Goal: Contribute content: Contribute content

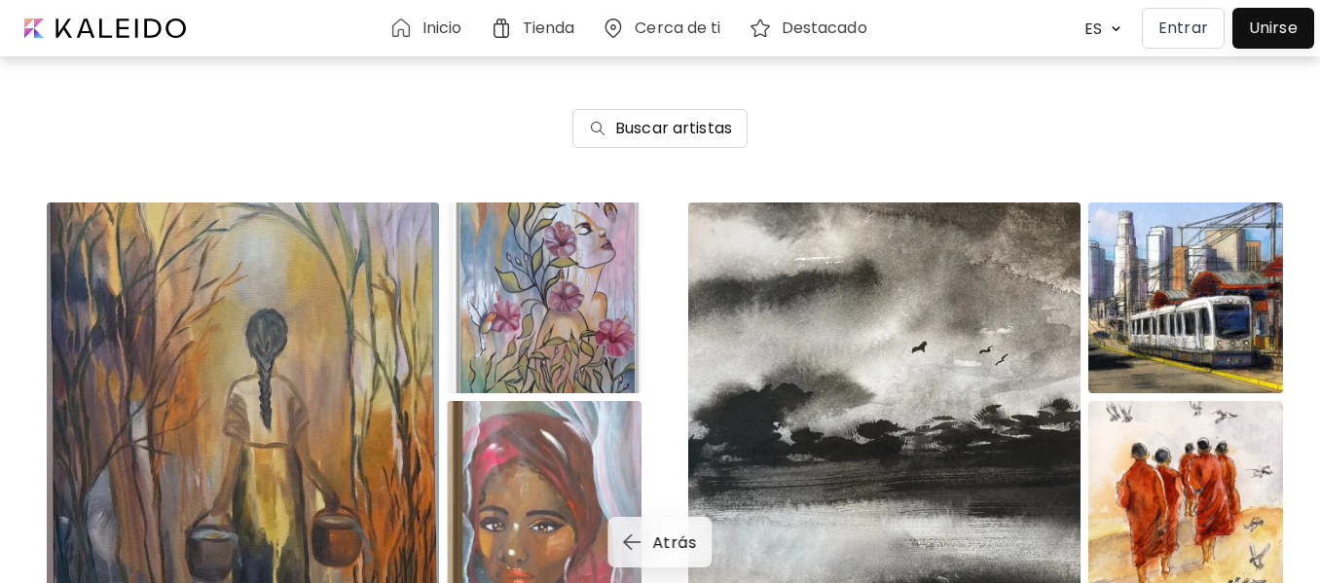
click at [1267, 18] on div at bounding box center [1273, 28] width 72 height 31
click at [1200, 19] on p "Entrar" at bounding box center [1184, 28] width 50 height 23
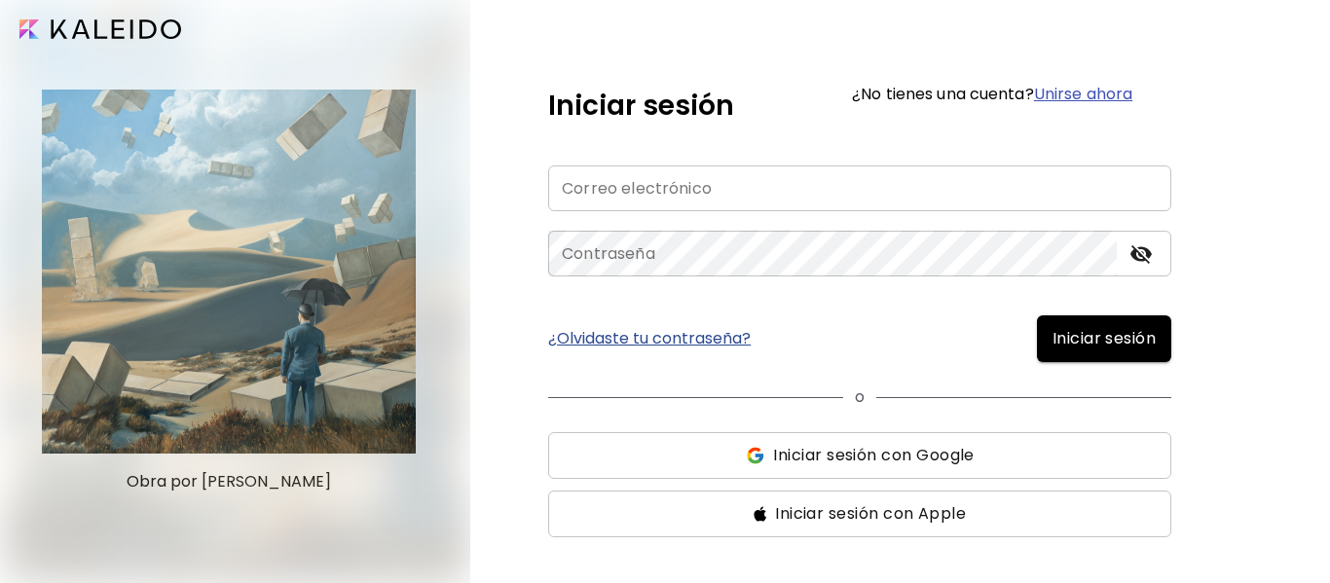
type input "**********"
click at [1127, 333] on span "Iniciar sesión" at bounding box center [1103, 338] width 103 height 23
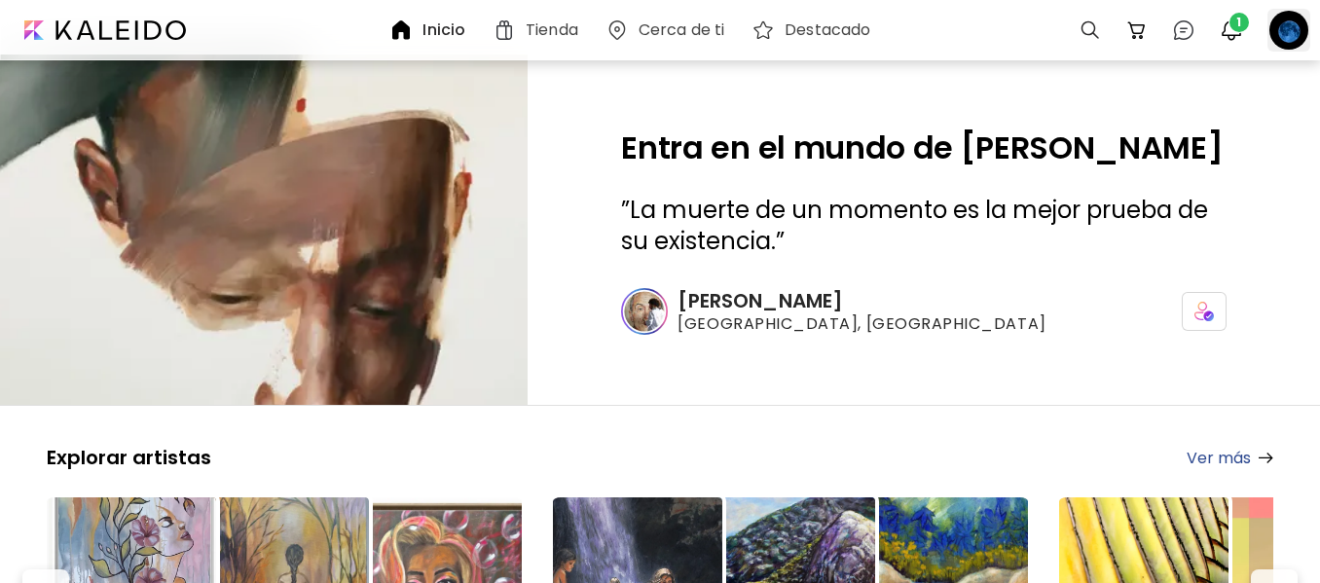
click at [1297, 25] on div at bounding box center [1289, 30] width 43 height 43
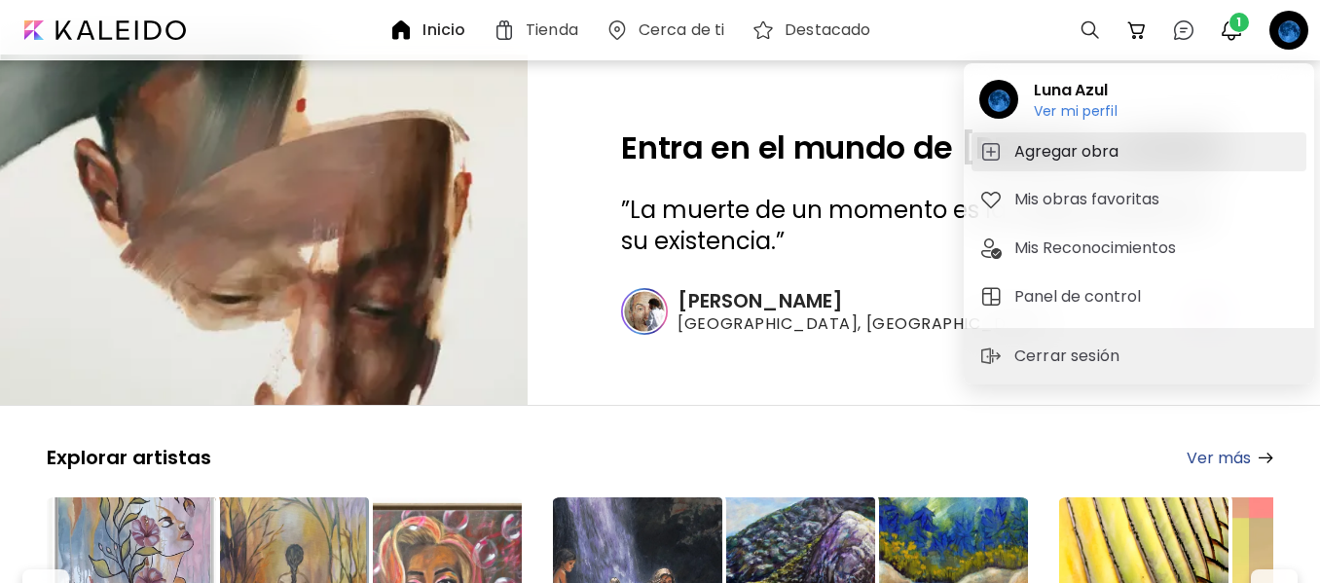
click at [1119, 148] on h5 "Agregar obra" at bounding box center [1069, 151] width 110 height 23
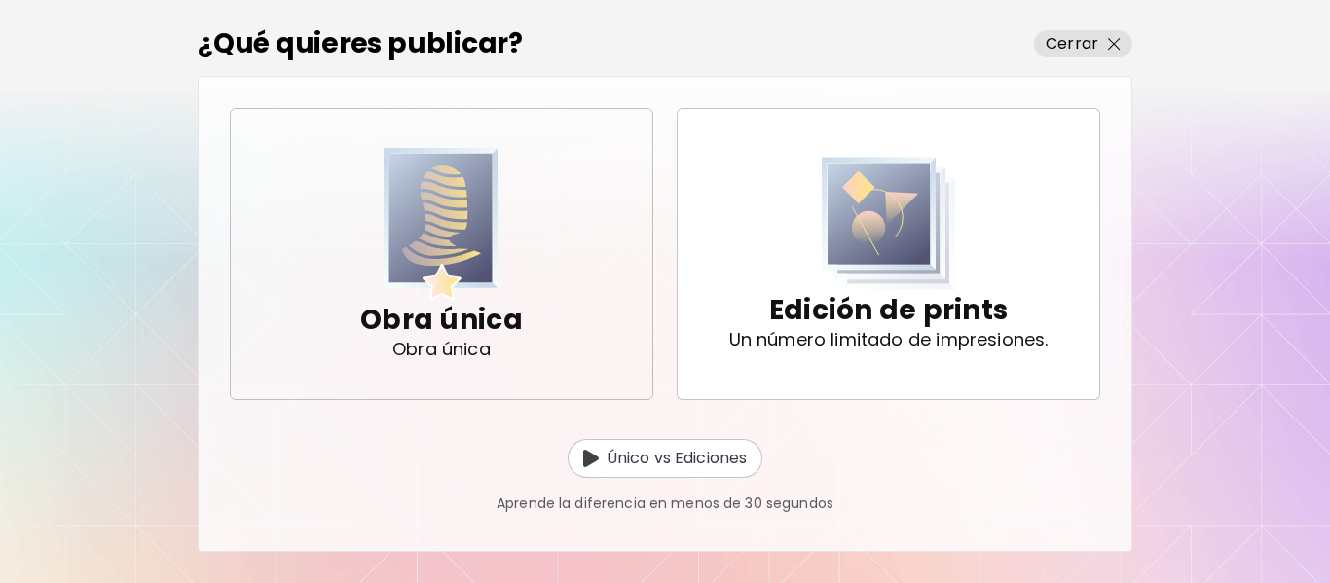
click at [415, 347] on p "Obra única" at bounding box center [441, 349] width 98 height 19
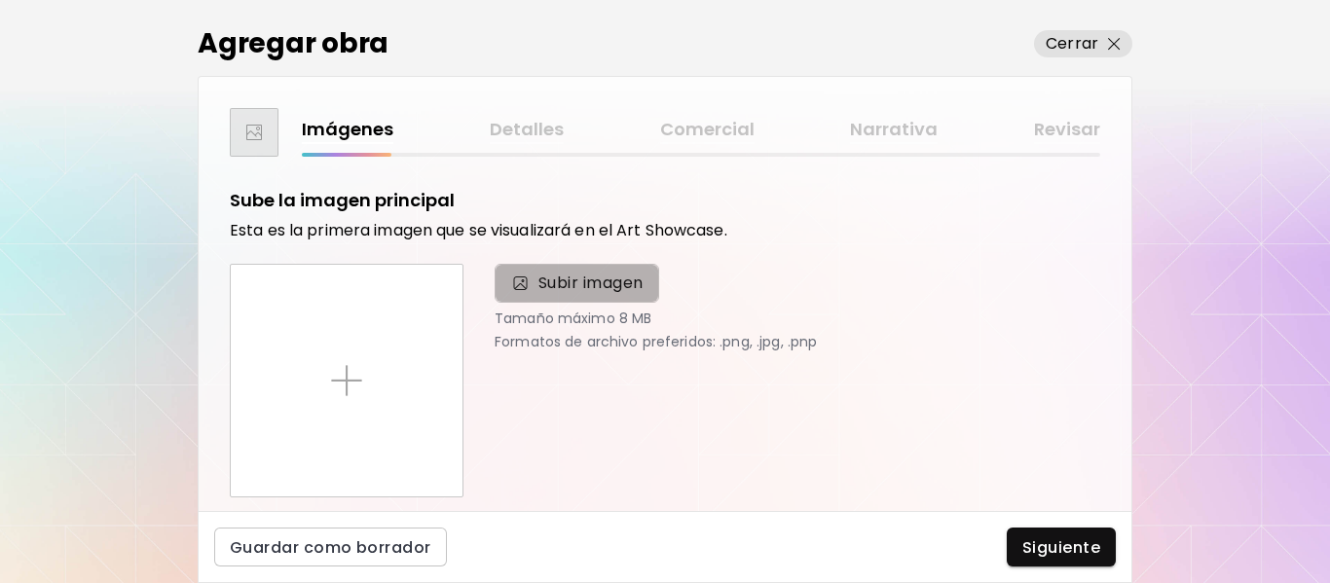
click at [573, 283] on span "Subir imagen" at bounding box center [590, 283] width 105 height 23
click at [0, 0] on input "Subir imagen" at bounding box center [0, 0] width 0 height 0
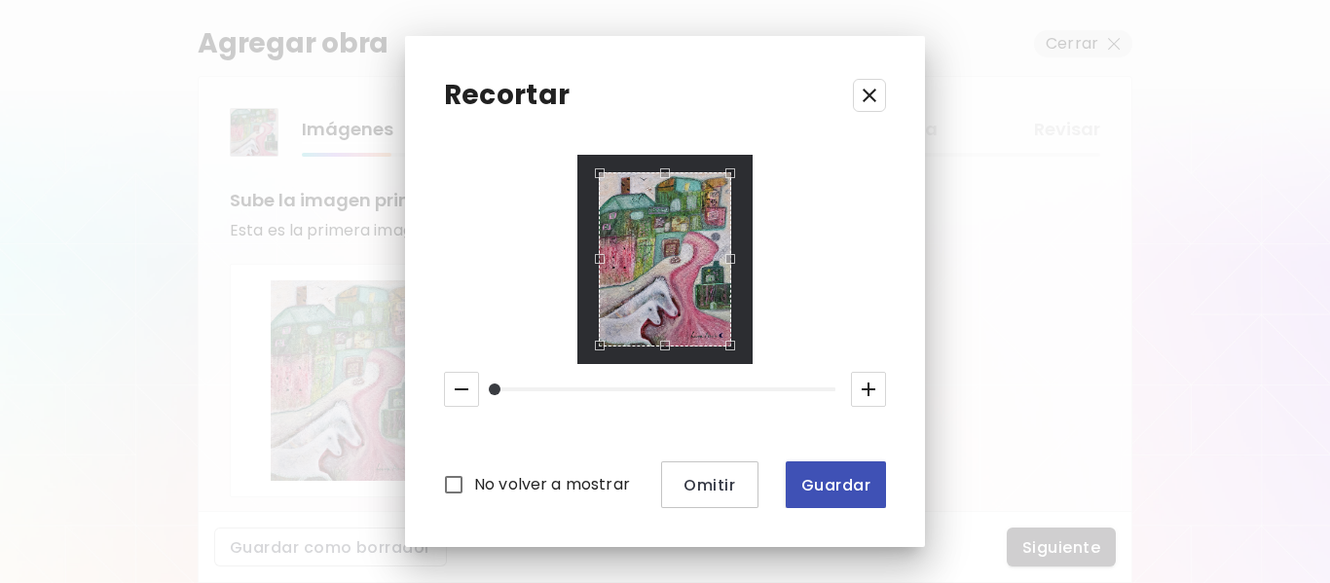
click at [833, 482] on span "Guardar" at bounding box center [835, 485] width 69 height 20
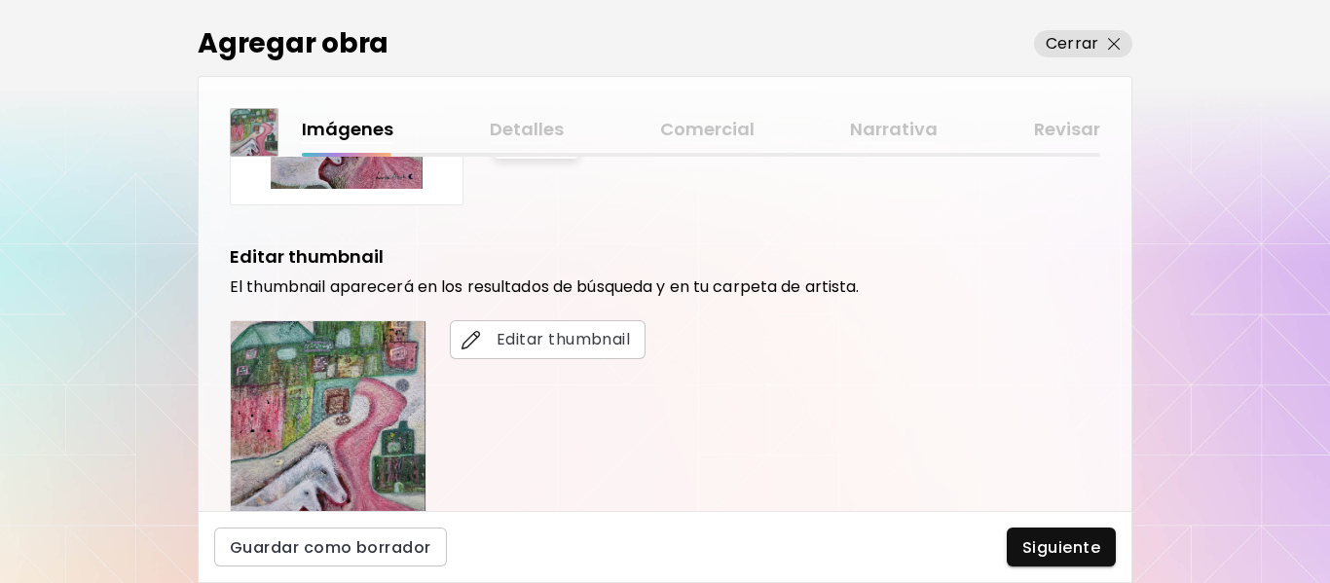
scroll to position [389, 0]
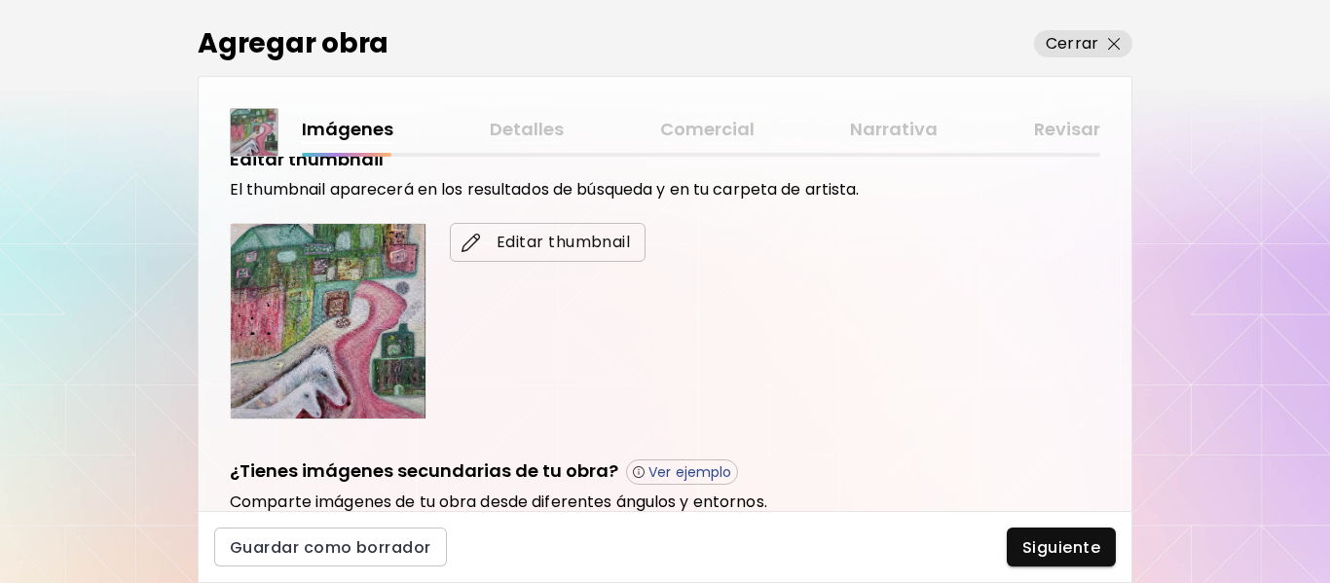
click at [471, 234] on img "button" at bounding box center [470, 242] width 19 height 19
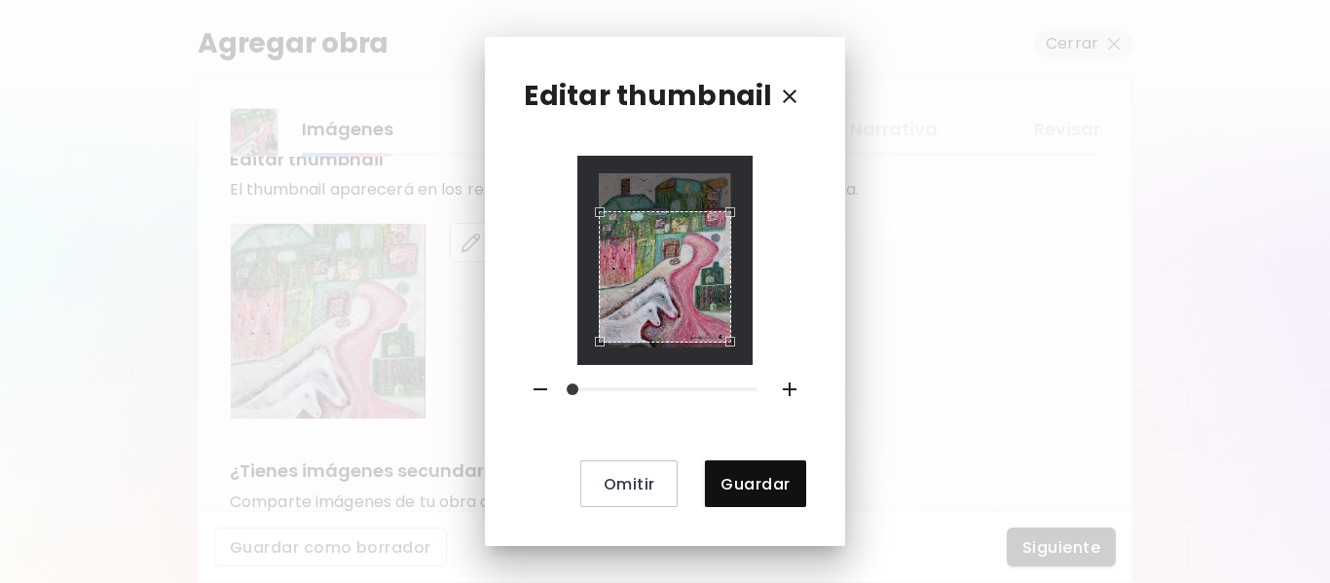
click at [635, 284] on div "Use the arrow keys to move the crop selection area" at bounding box center [665, 277] width 132 height 132
click at [734, 486] on span "Guardar" at bounding box center [754, 484] width 69 height 20
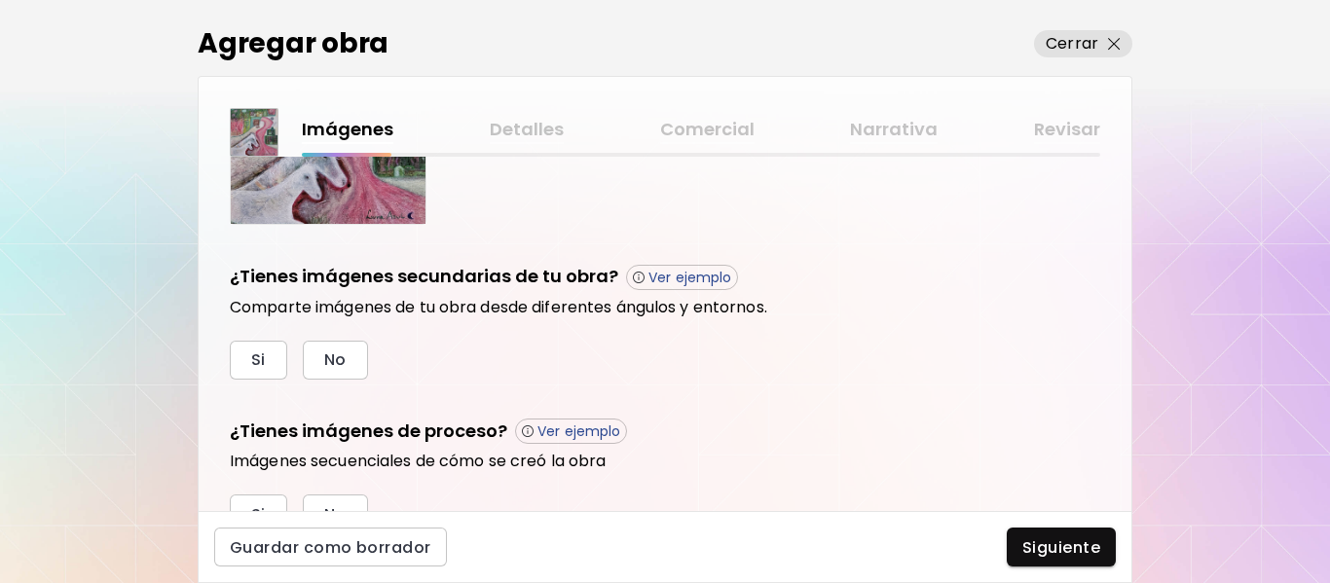
scroll to position [677, 0]
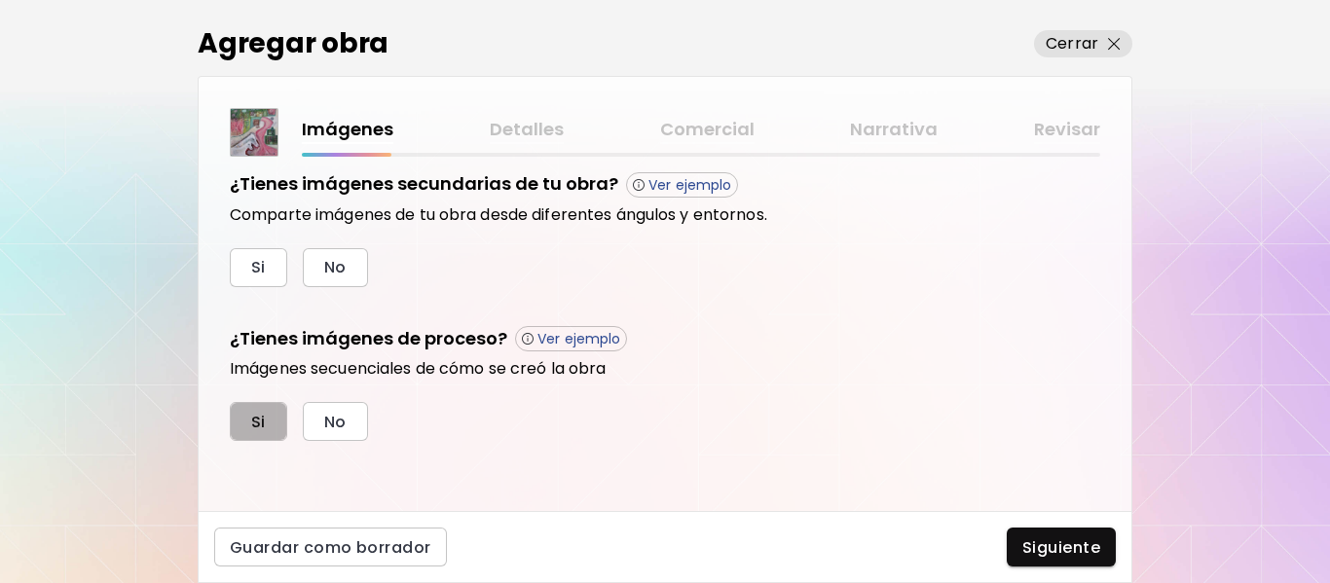
click at [276, 417] on button "Si" at bounding box center [258, 421] width 57 height 39
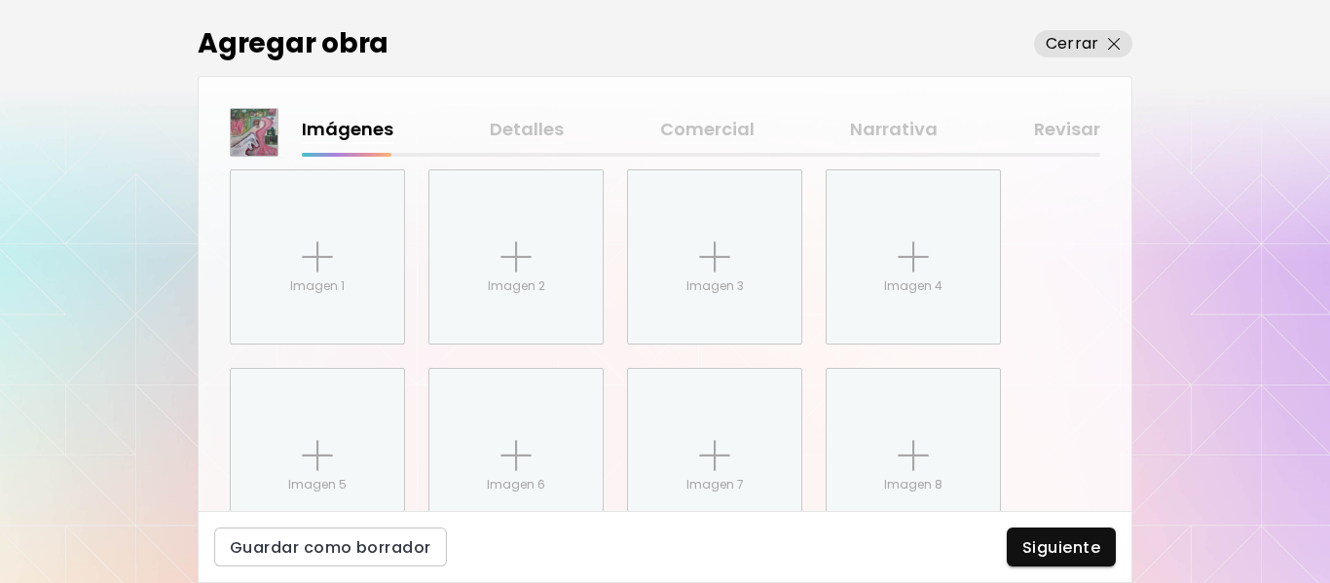
scroll to position [976, 0]
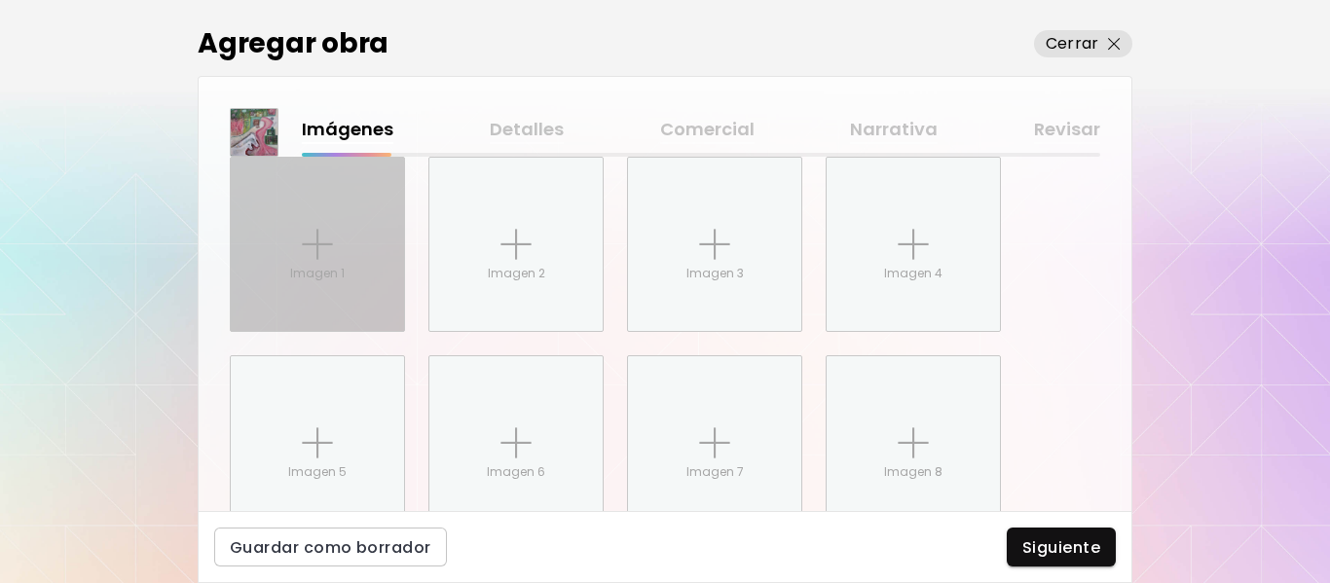
click at [316, 250] on img at bounding box center [317, 244] width 31 height 31
click at [0, 0] on input "Imagen 1" at bounding box center [0, 0] width 0 height 0
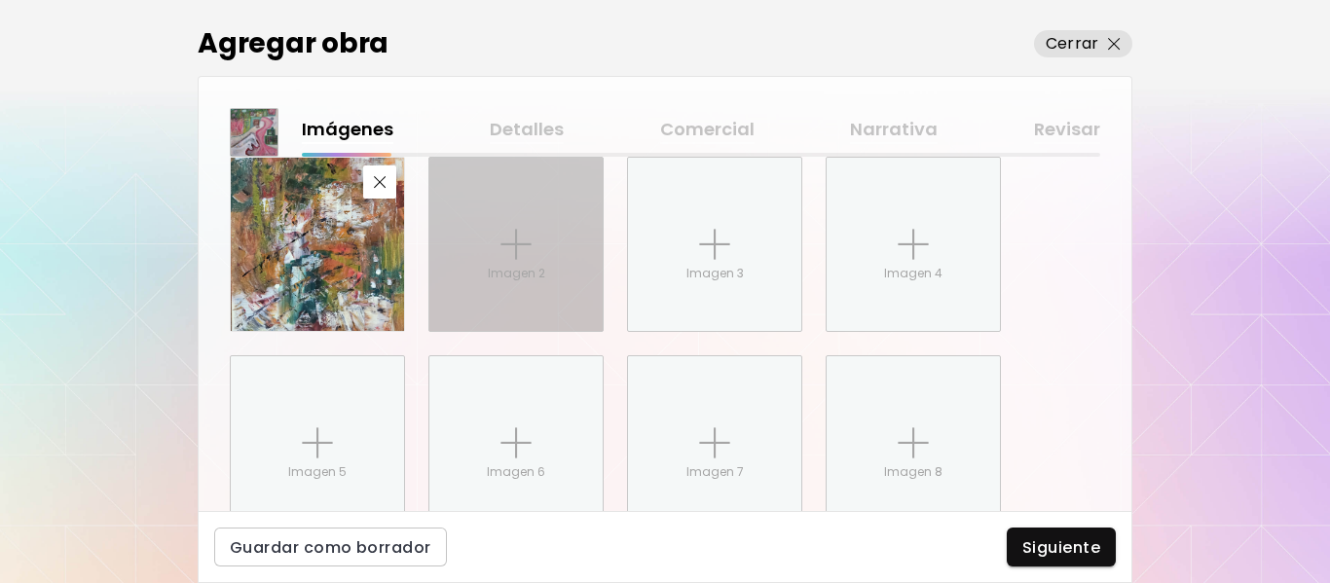
click at [488, 258] on div "Imagen 2" at bounding box center [515, 244] width 173 height 173
click at [0, 0] on input "Imagen 2" at bounding box center [0, 0] width 0 height 0
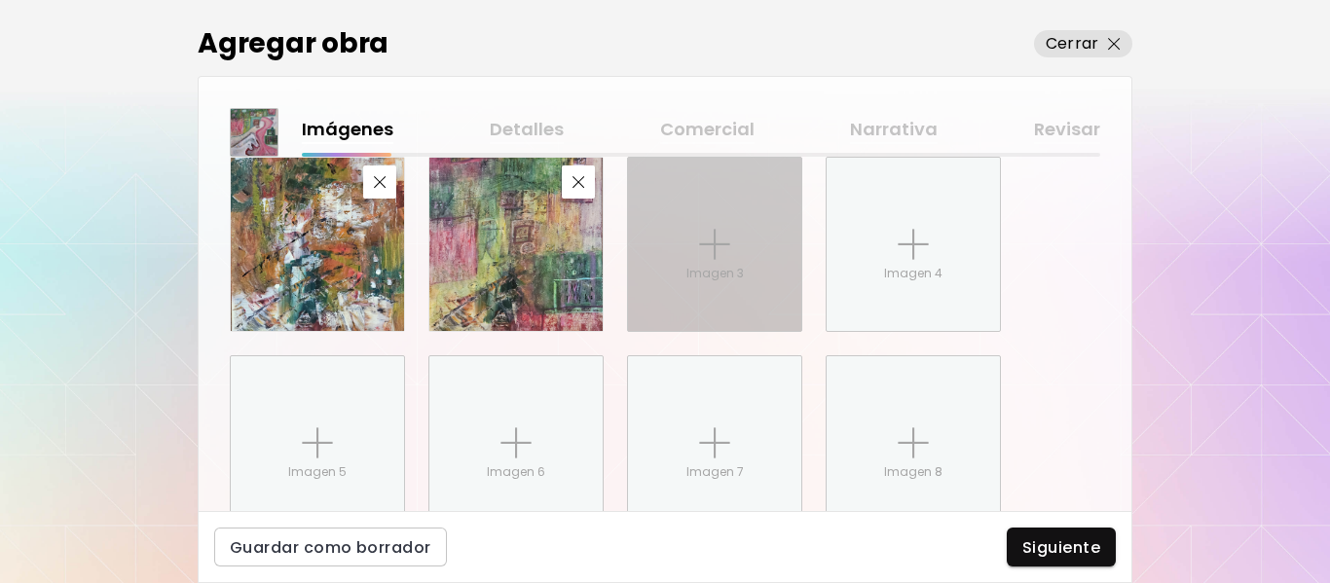
click at [719, 248] on img at bounding box center [714, 244] width 31 height 31
click at [0, 0] on input "Imagen 3" at bounding box center [0, 0] width 0 height 0
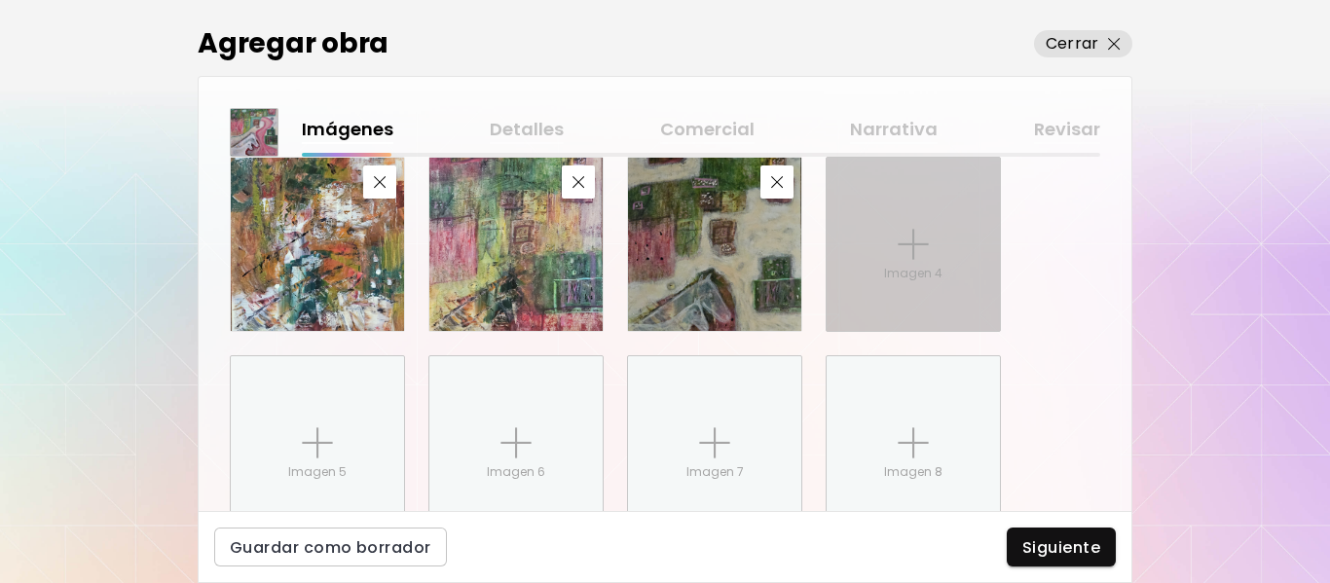
click at [929, 236] on div "Imagen 4" at bounding box center [913, 244] width 173 height 173
click at [0, 0] on input "Imagen 4" at bounding box center [0, 0] width 0 height 0
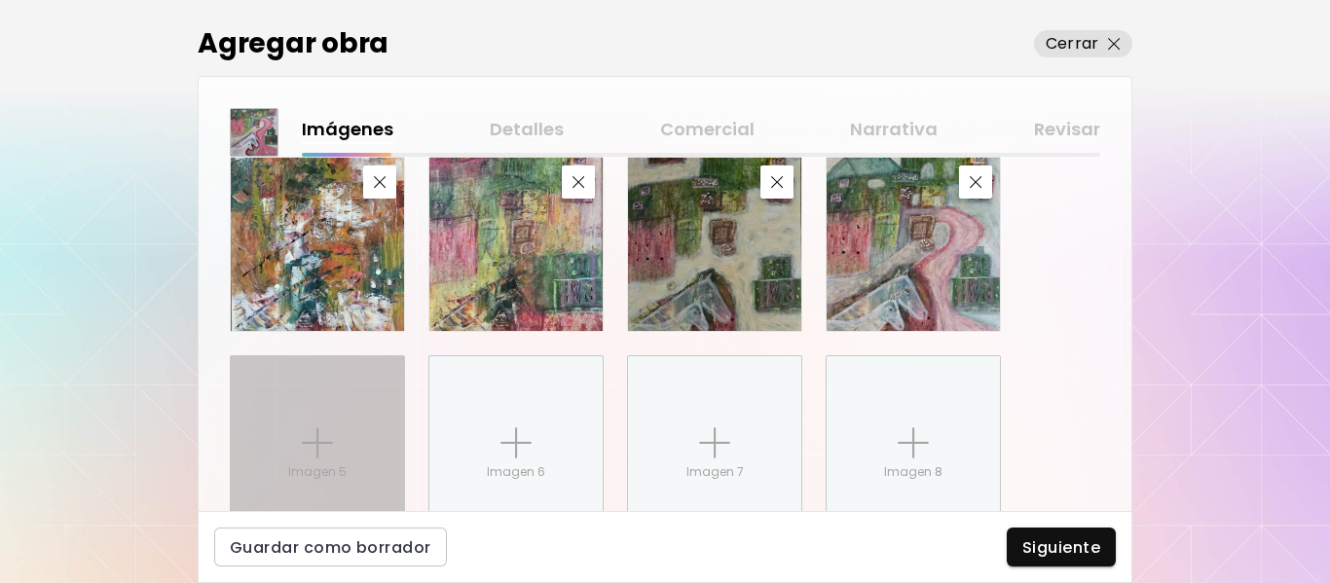
click at [360, 428] on div "Imagen 5" at bounding box center [317, 442] width 173 height 173
click at [0, 0] on input "Imagen 5" at bounding box center [0, 0] width 0 height 0
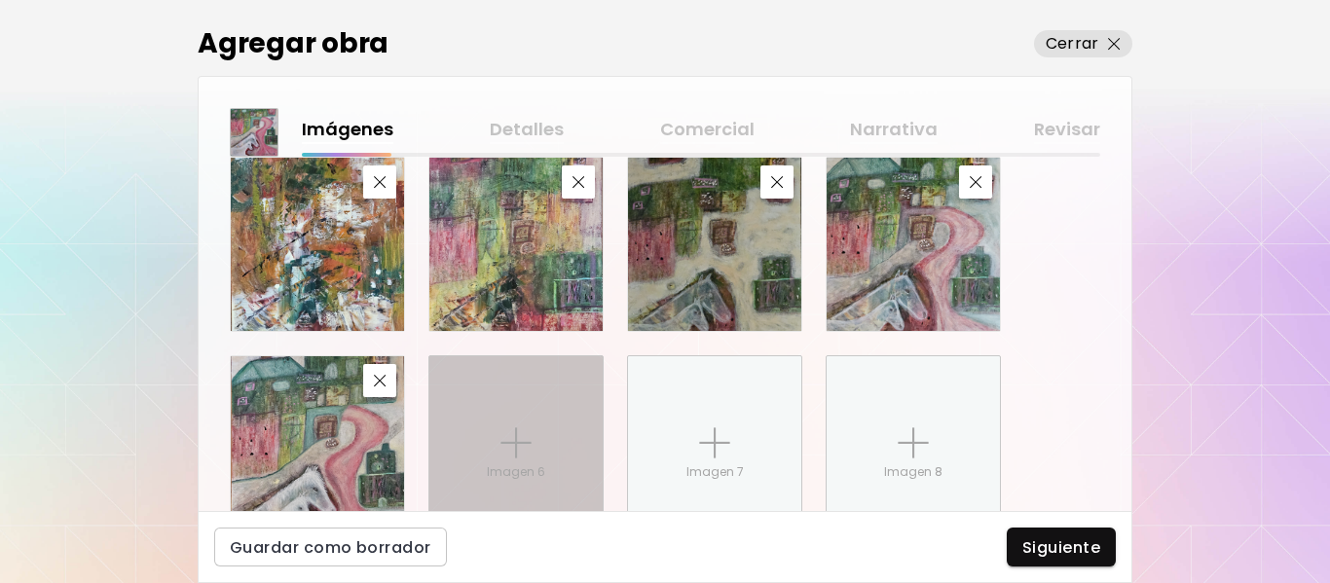
click at [522, 441] on img at bounding box center [515, 442] width 31 height 31
click at [0, 0] on input "Imagen 6" at bounding box center [0, 0] width 0 height 0
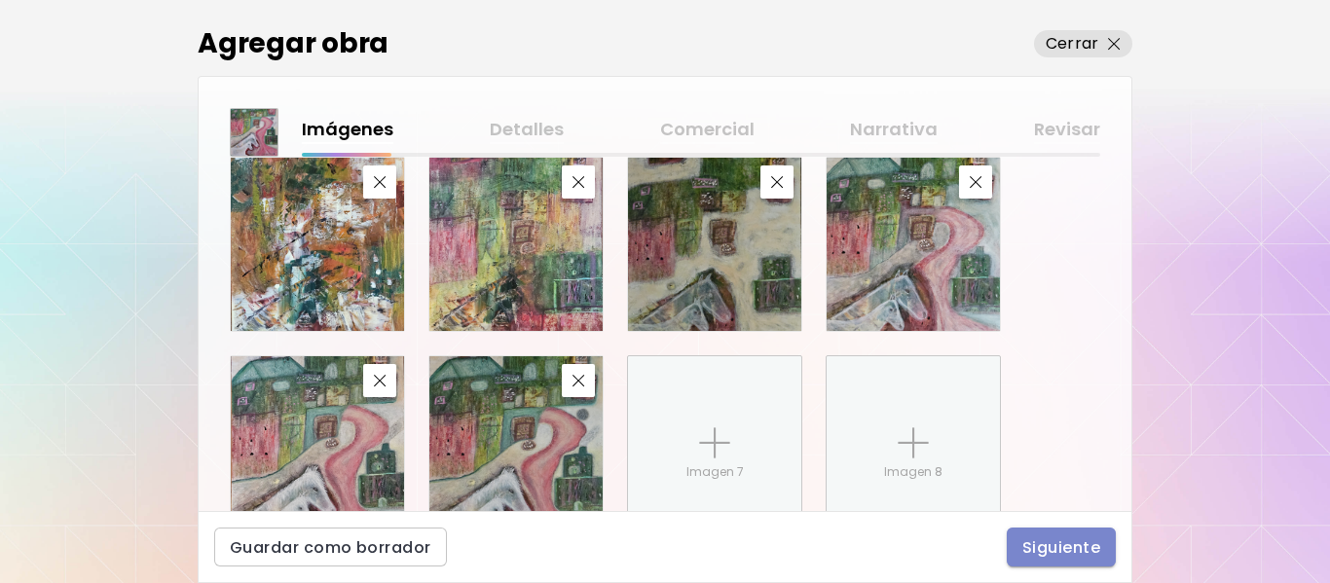
click at [1069, 543] on span "Siguiente" at bounding box center [1061, 547] width 78 height 20
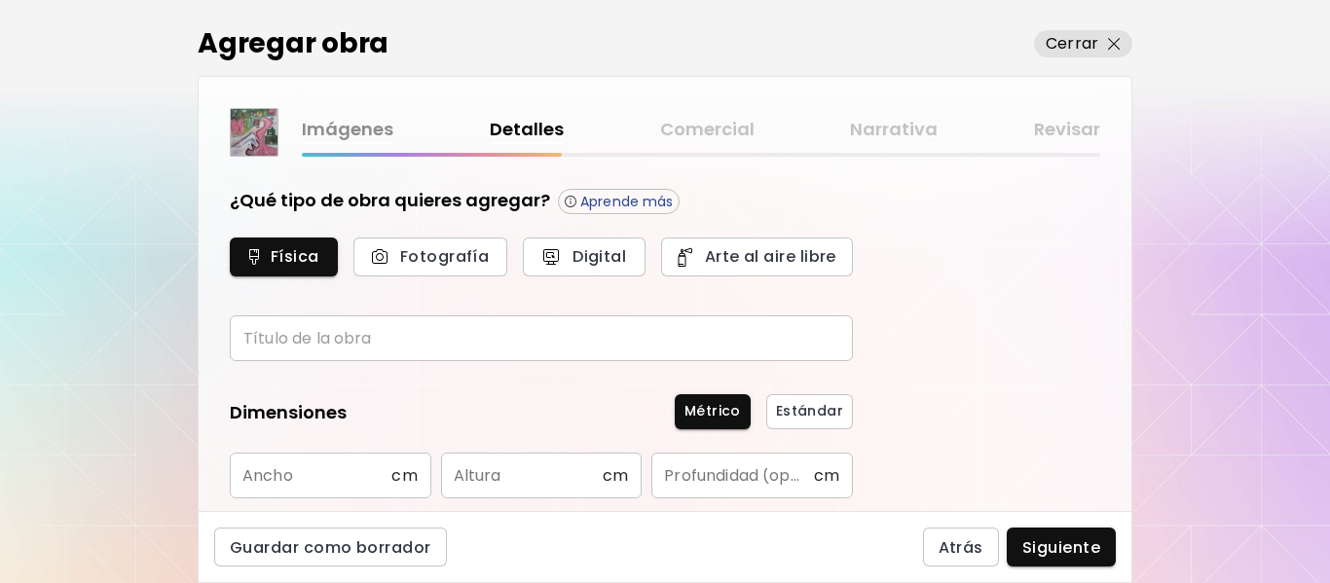
click at [487, 346] on input "text" at bounding box center [541, 338] width 623 height 46
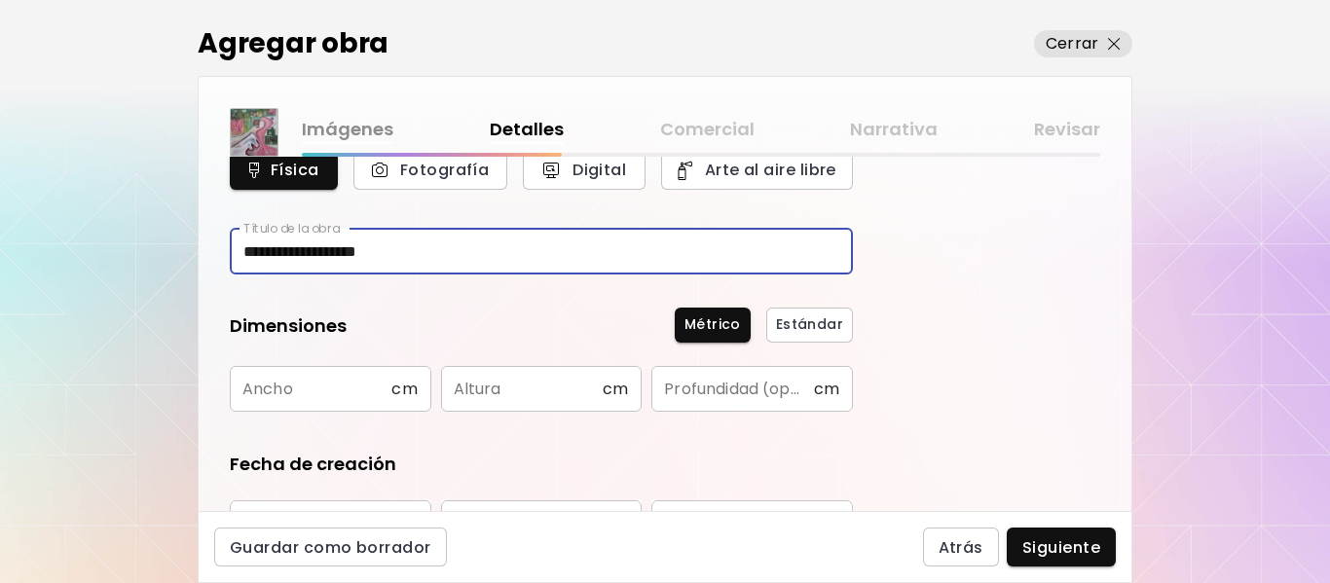
scroll to position [195, 0]
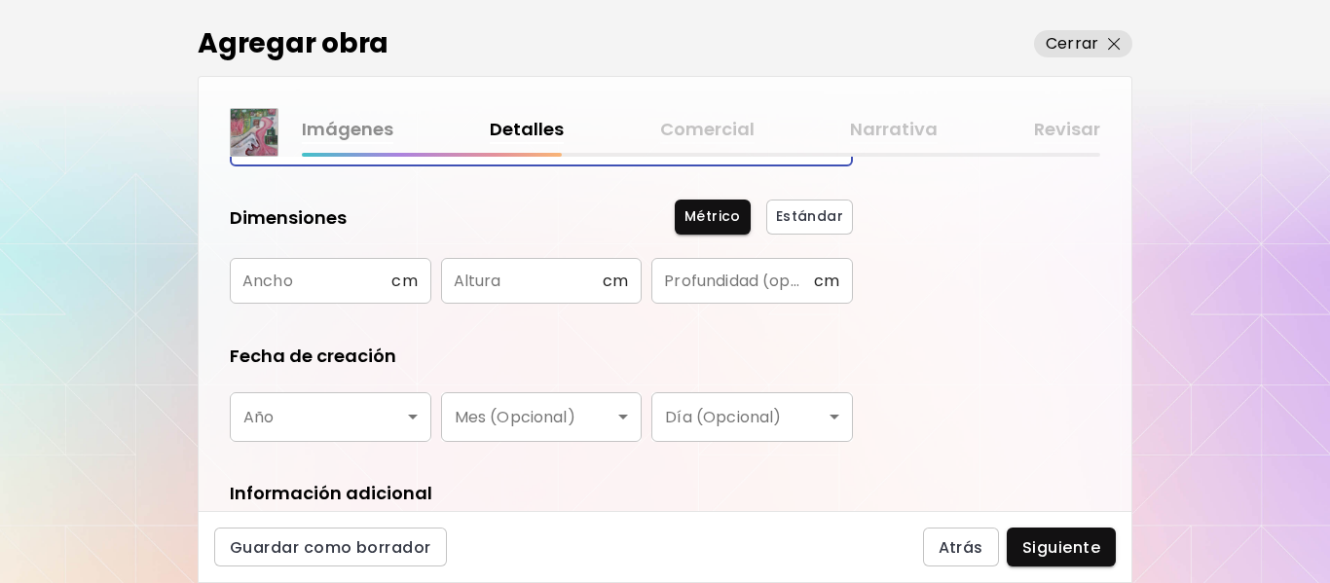
type input "**********"
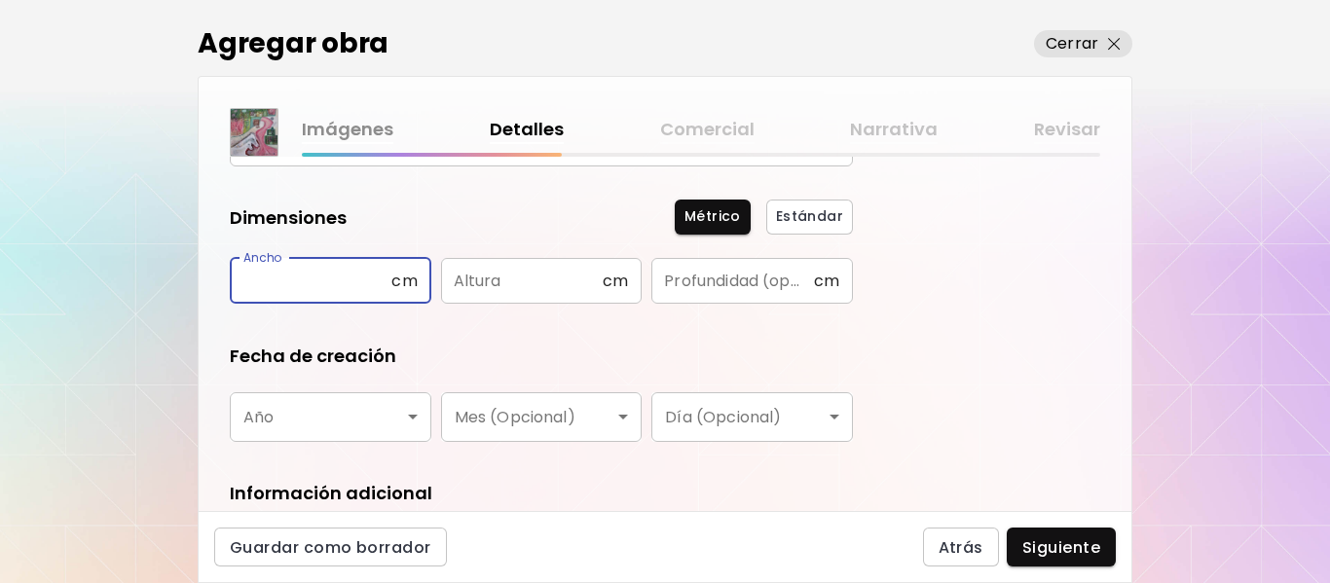
click at [265, 275] on input "text" at bounding box center [311, 281] width 162 height 46
type input "**"
click at [573, 278] on input "text" at bounding box center [522, 281] width 162 height 46
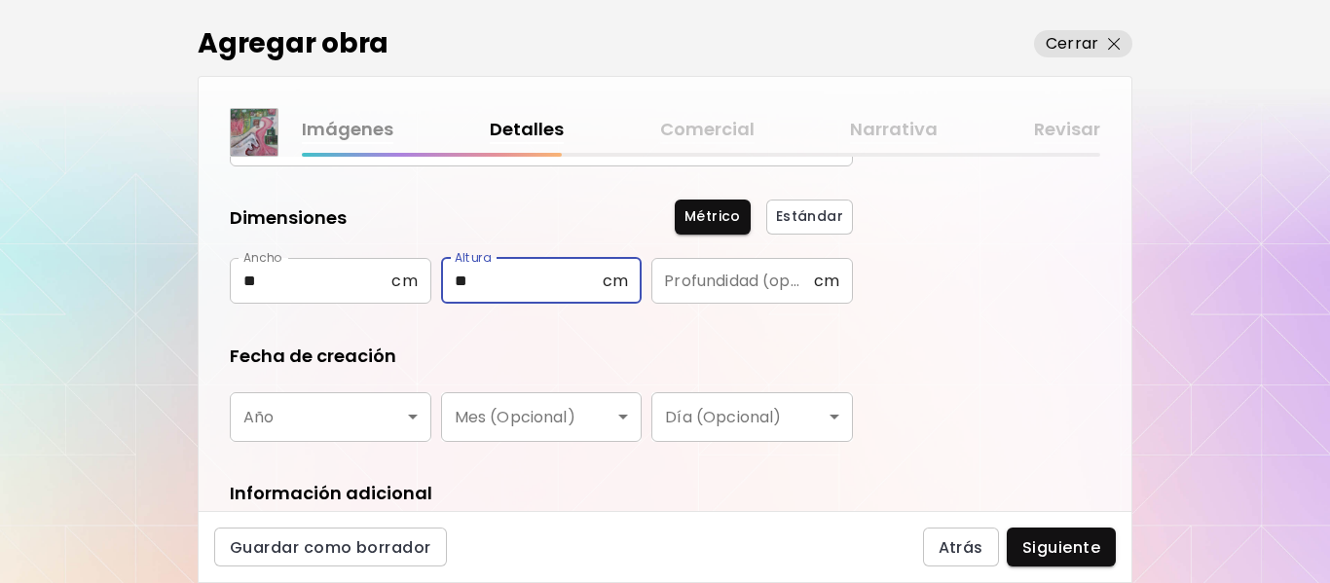
type input "**"
click at [730, 281] on input "text" at bounding box center [732, 281] width 162 height 46
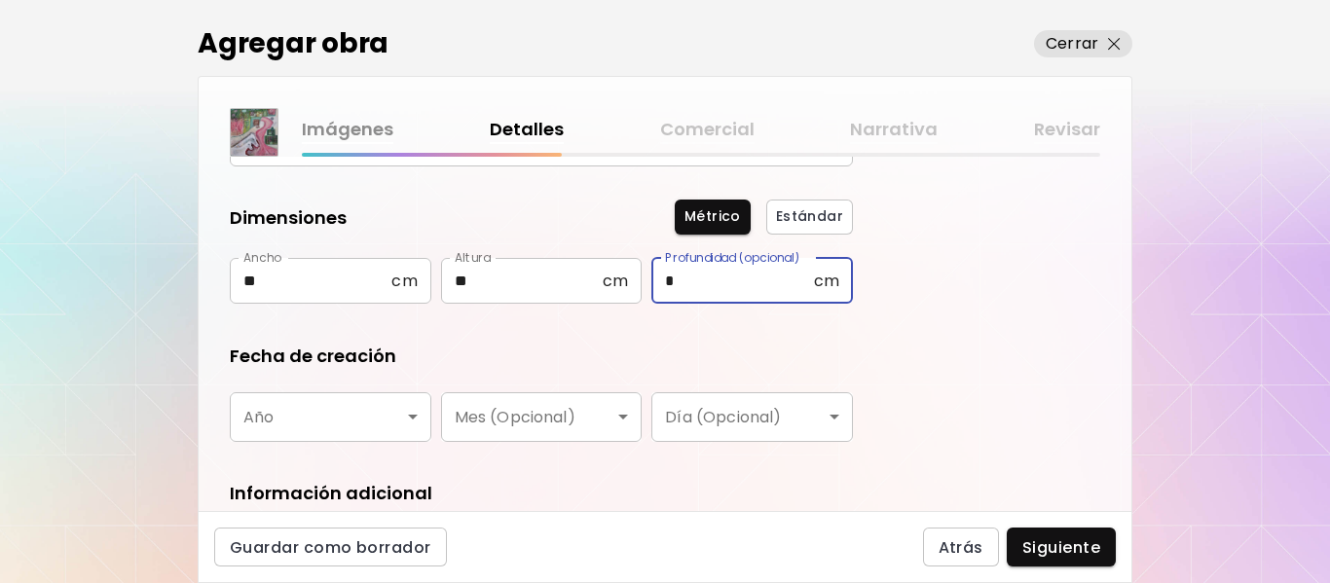
scroll to position [292, 0]
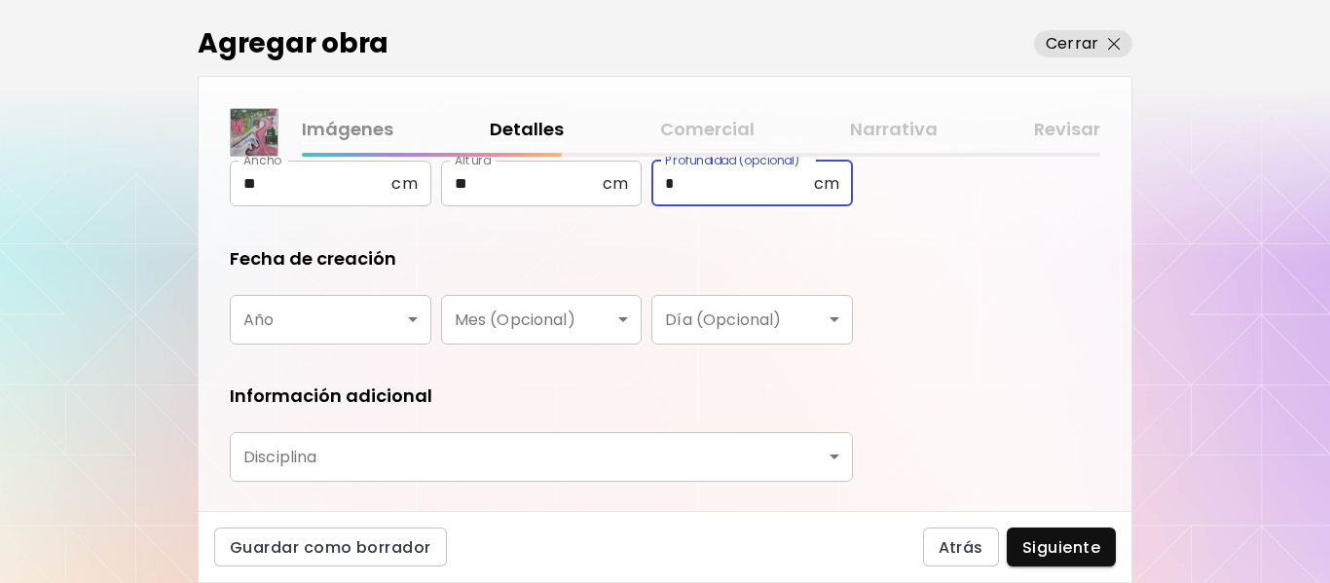
type input "*"
click at [415, 318] on body "**********" at bounding box center [665, 291] width 1330 height 583
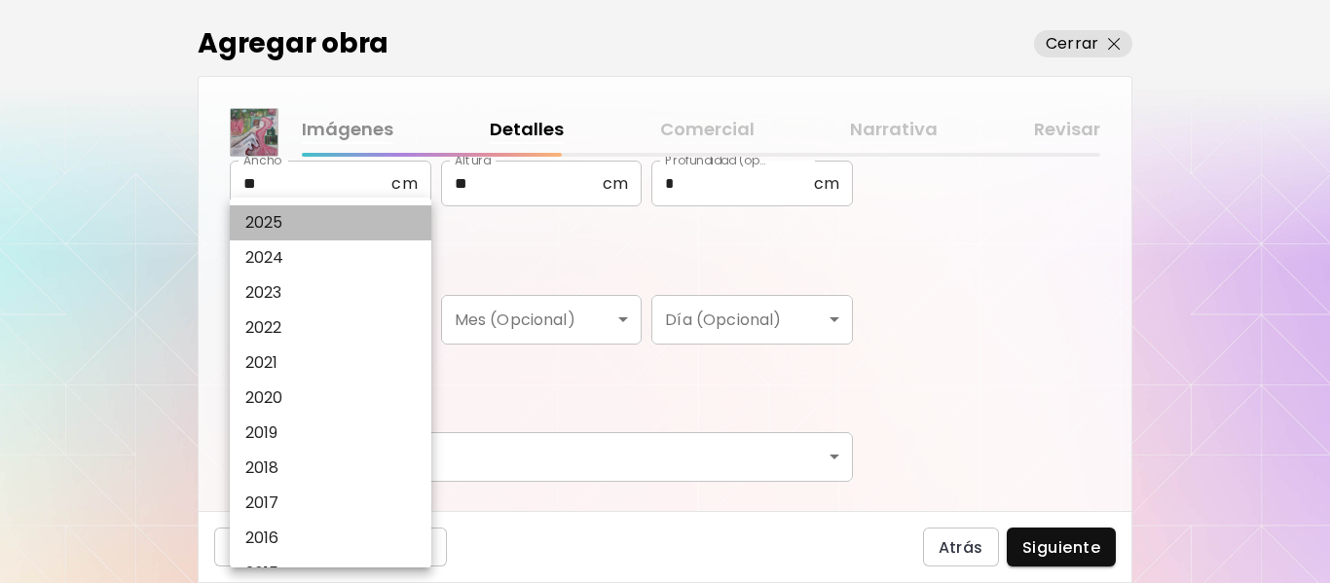
click at [280, 216] on p "2025" at bounding box center [264, 222] width 38 height 23
type input "****"
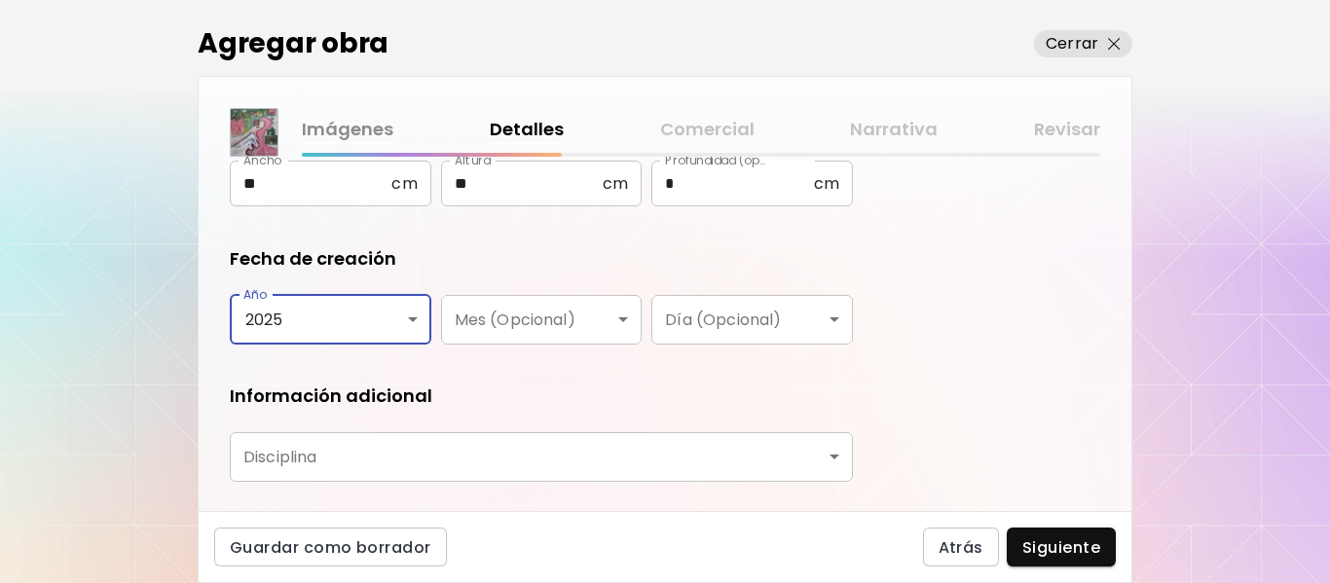
click at [622, 315] on body "**********" at bounding box center [665, 291] width 1330 height 583
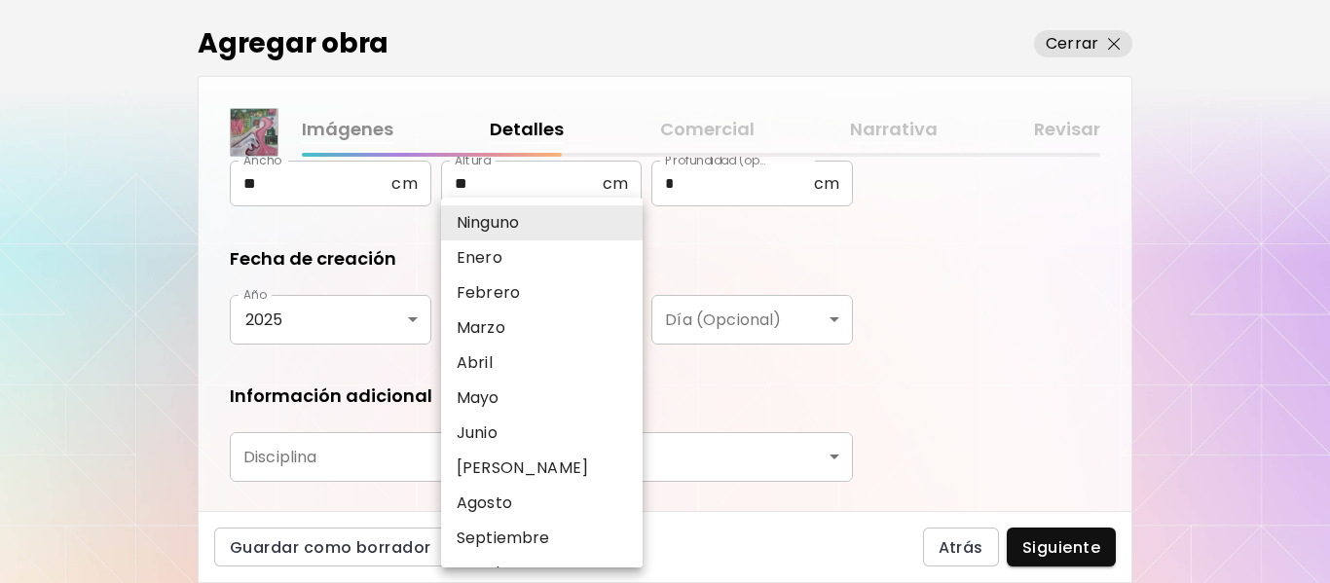
click at [553, 540] on li "Septiembre" at bounding box center [546, 538] width 211 height 35
type input "**********"
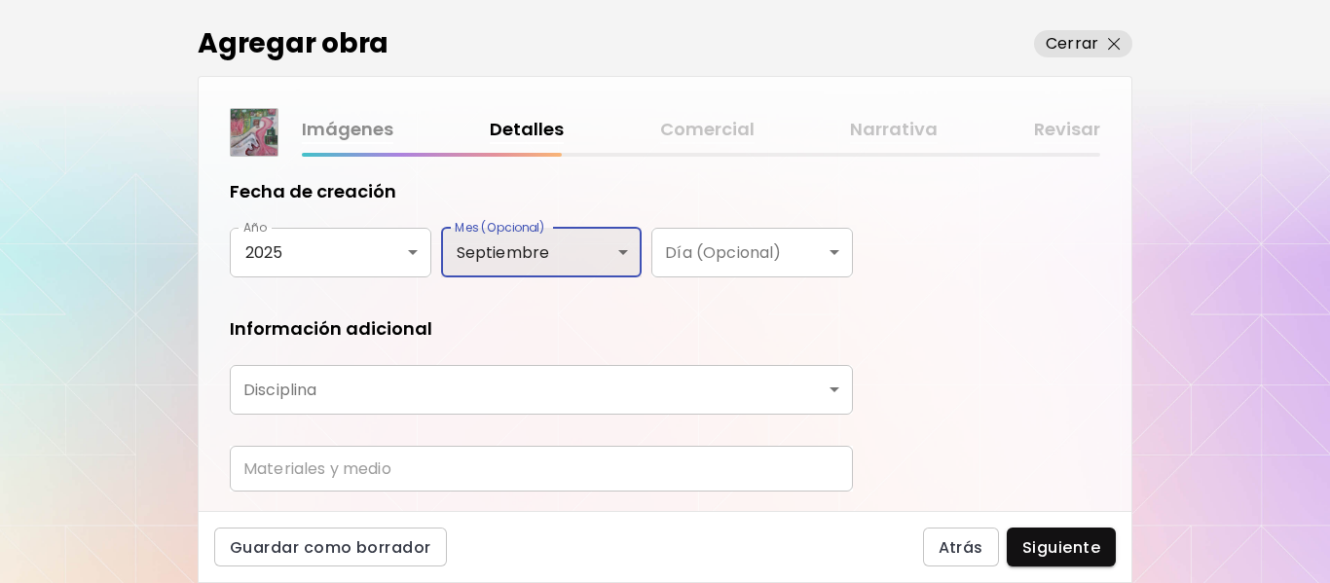
scroll to position [418, 0]
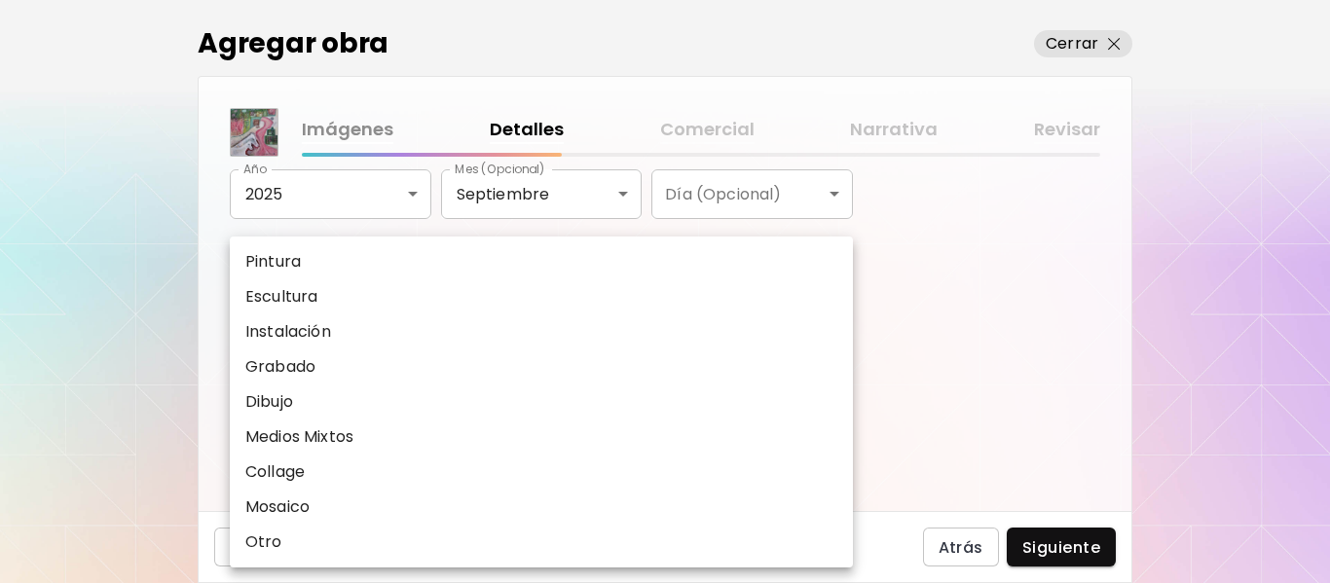
click at [369, 330] on body "**********" at bounding box center [665, 291] width 1330 height 583
click at [292, 262] on p "Pintura" at bounding box center [272, 261] width 55 height 23
type input "********"
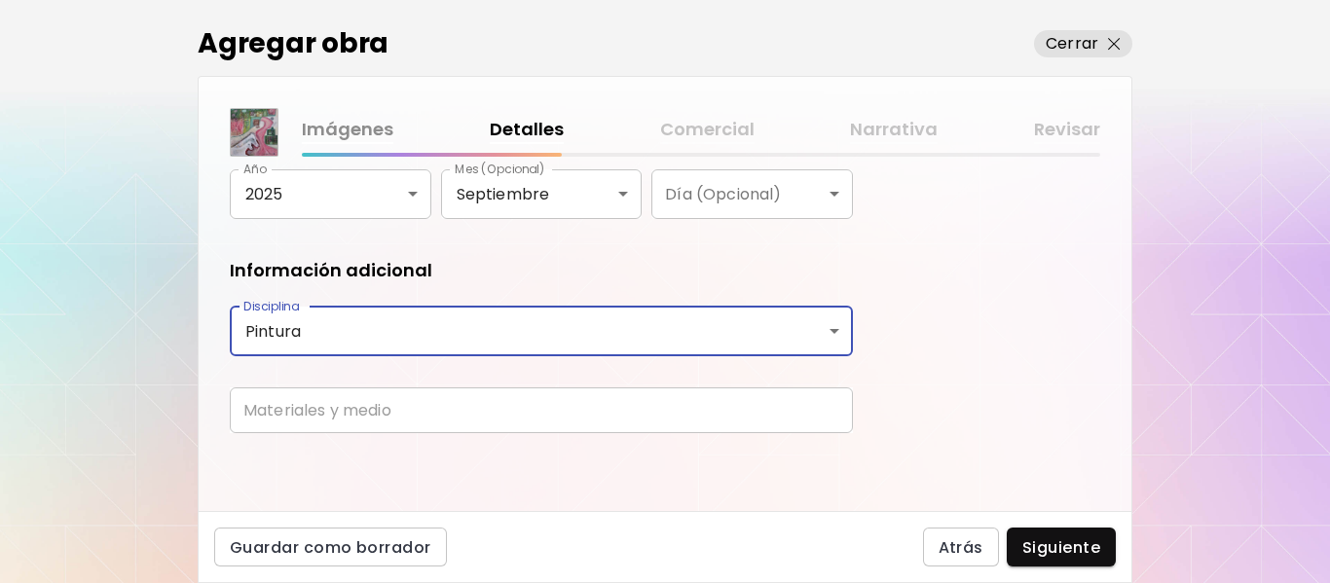
click at [419, 412] on input "text" at bounding box center [541, 410] width 623 height 46
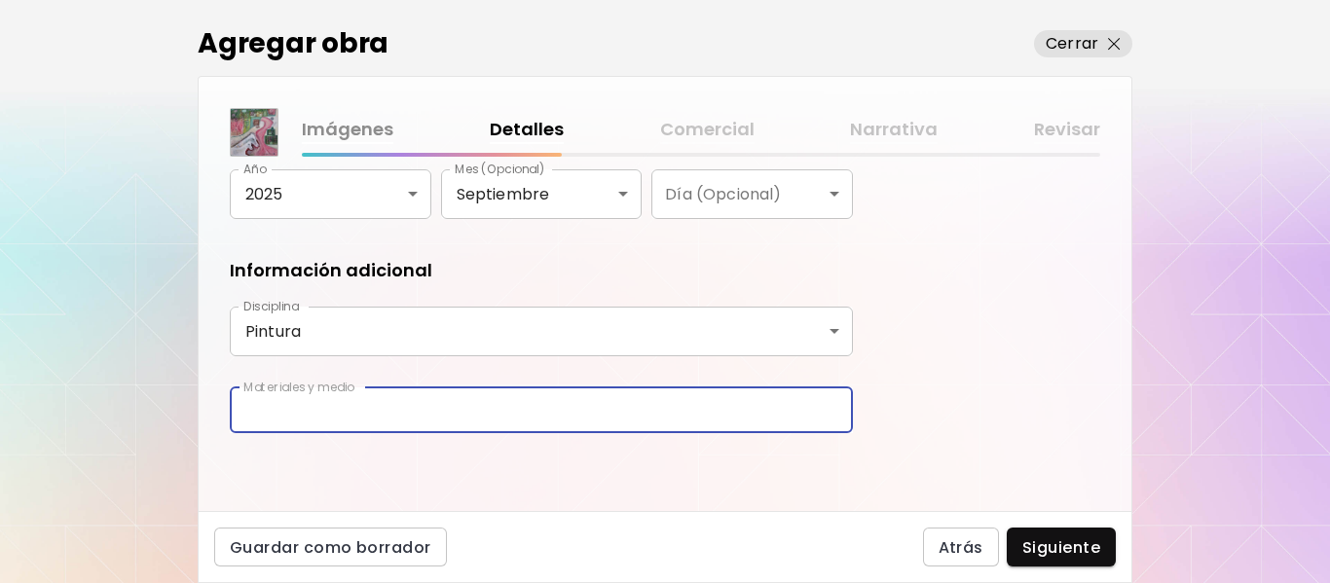
type input "**********"
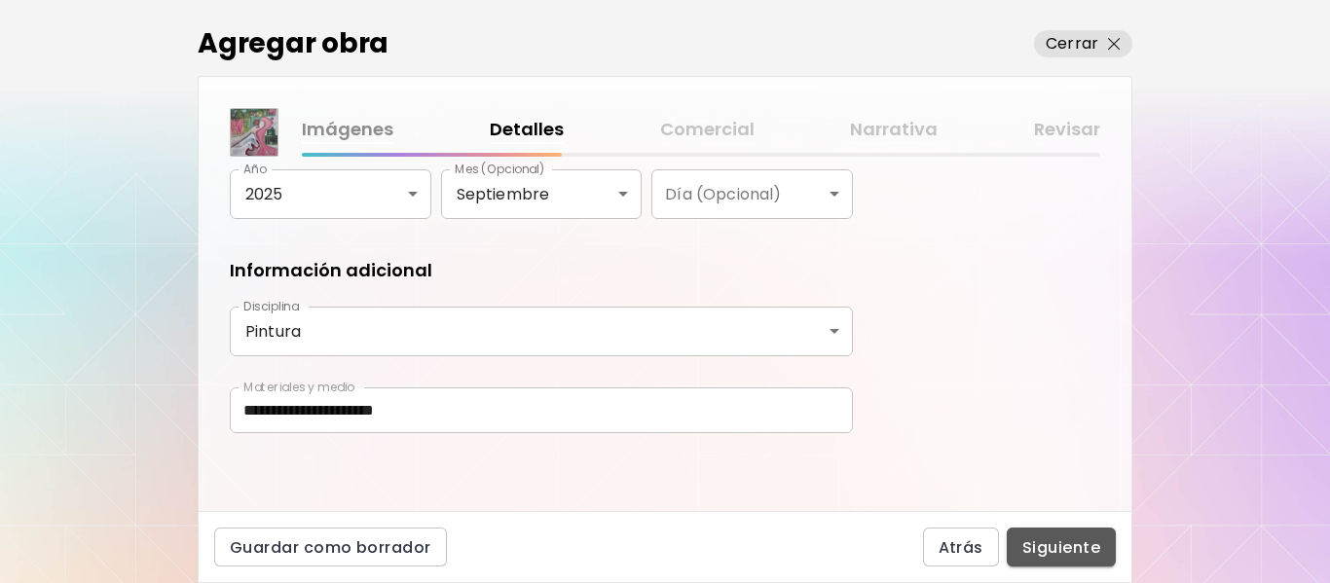
click at [1070, 546] on span "Siguiente" at bounding box center [1061, 547] width 78 height 20
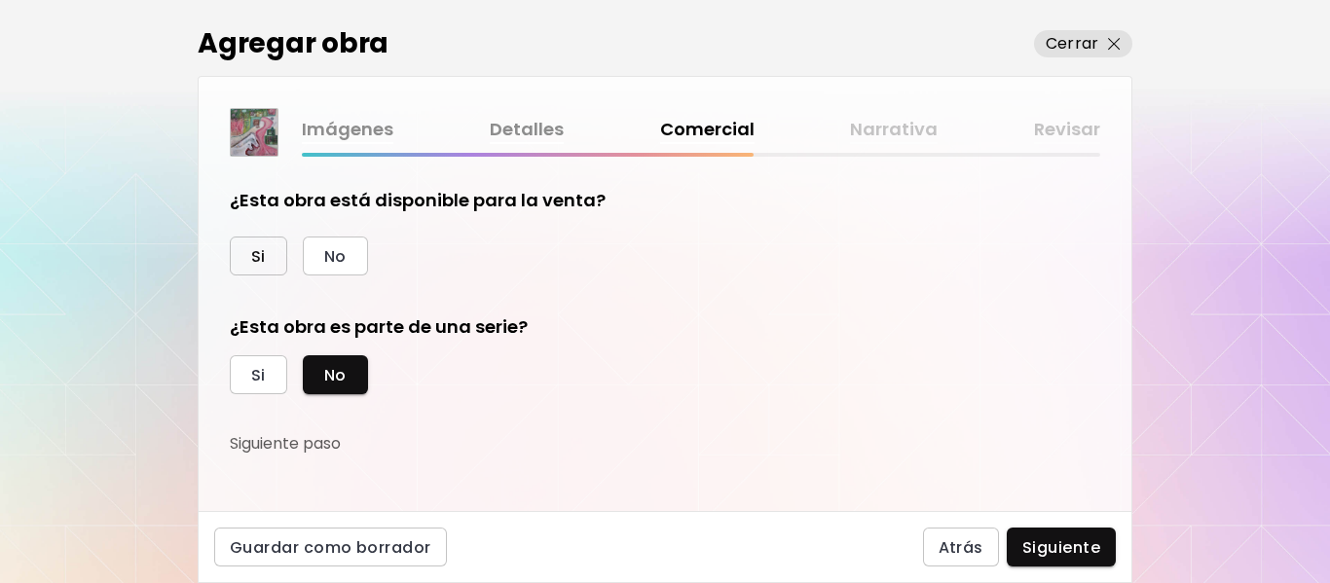
click at [250, 251] on button "Si" at bounding box center [258, 256] width 57 height 39
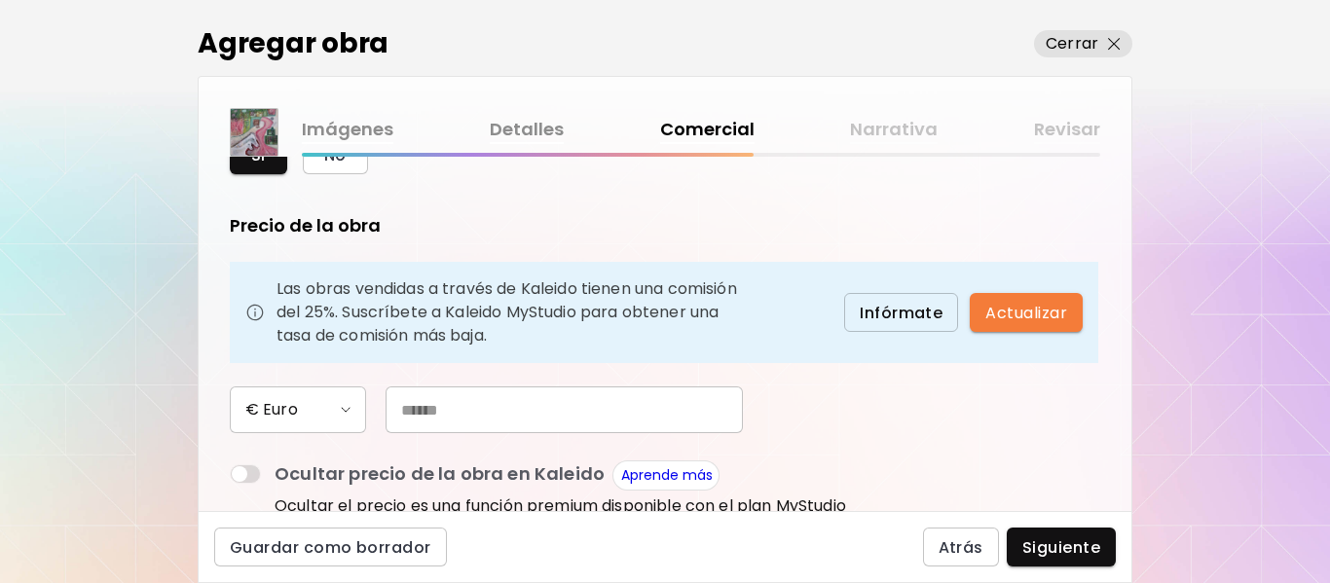
scroll to position [195, 0]
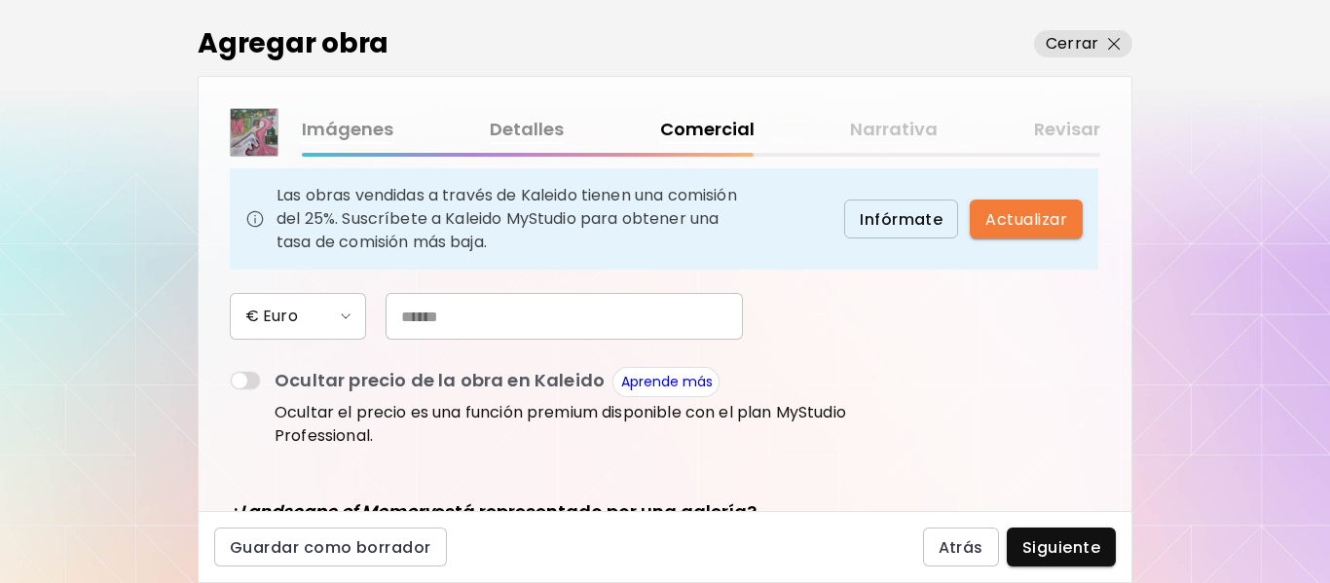
click at [413, 314] on input "text" at bounding box center [564, 316] width 357 height 47
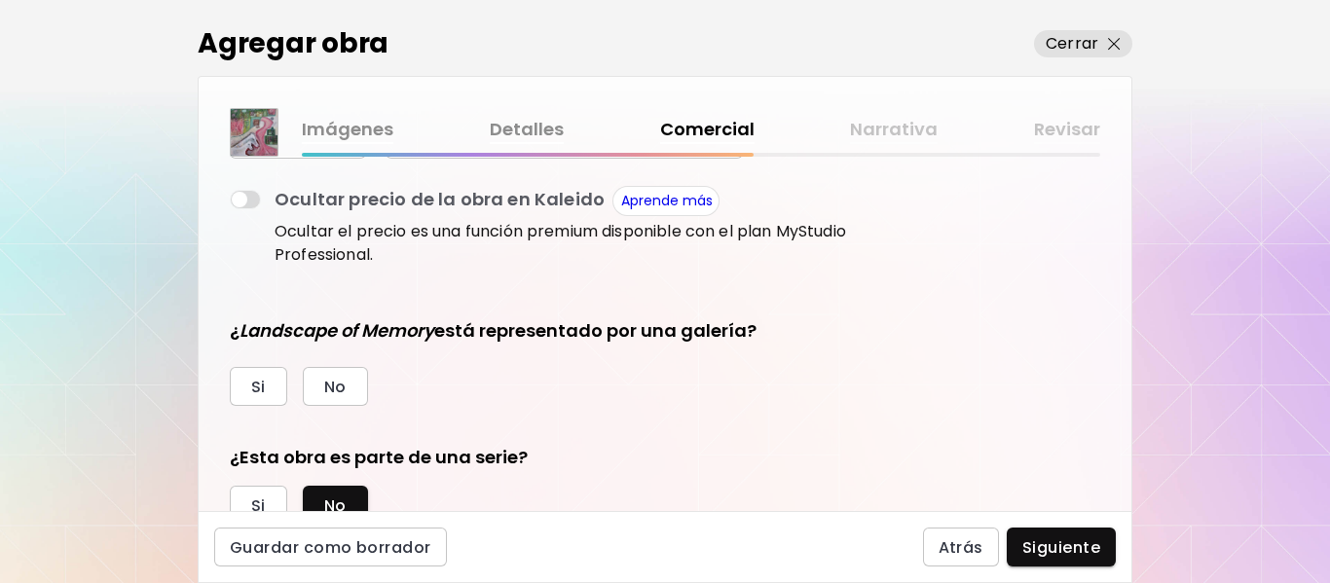
scroll to position [389, 0]
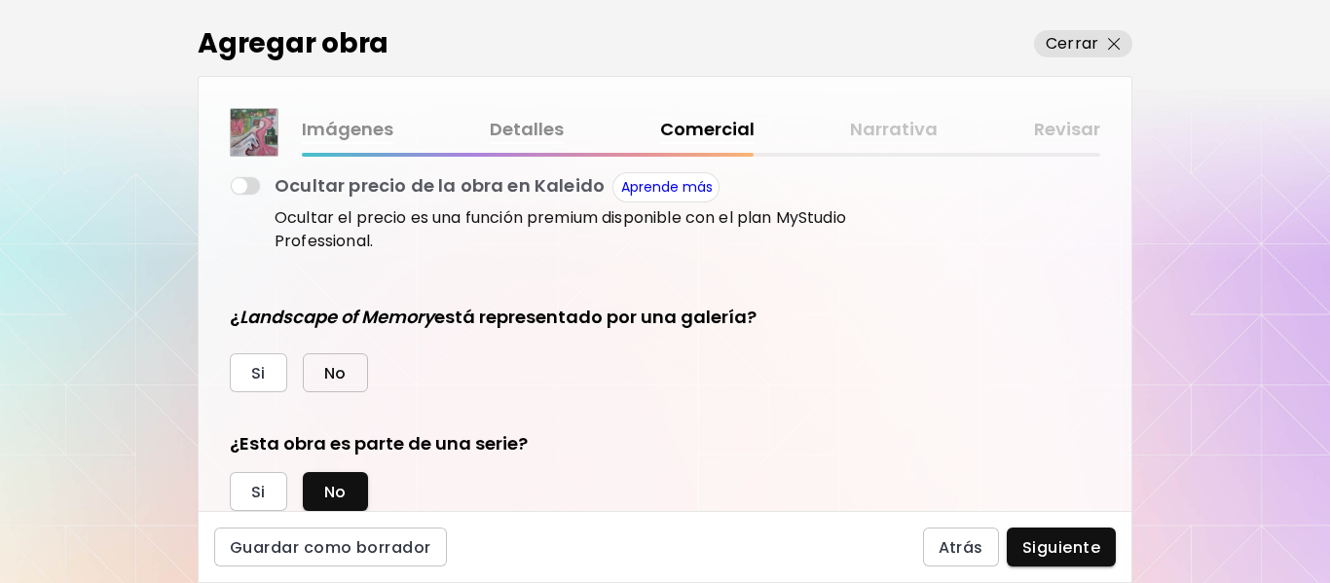
type input "*****"
click at [336, 373] on span "No" at bounding box center [335, 373] width 22 height 20
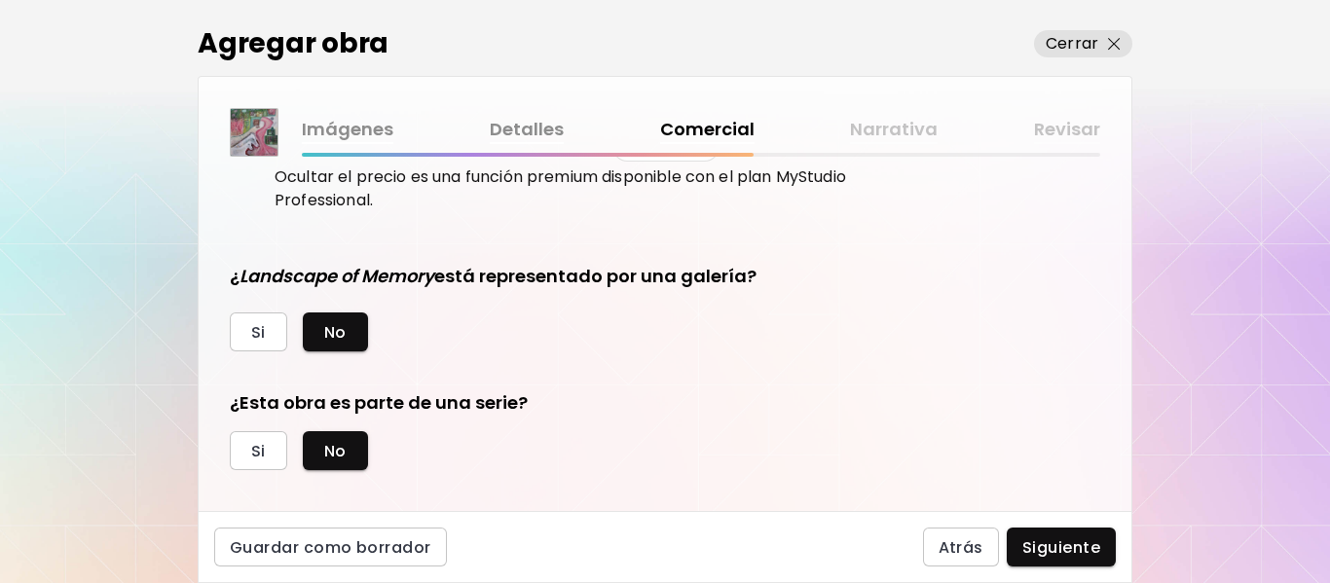
scroll to position [450, 0]
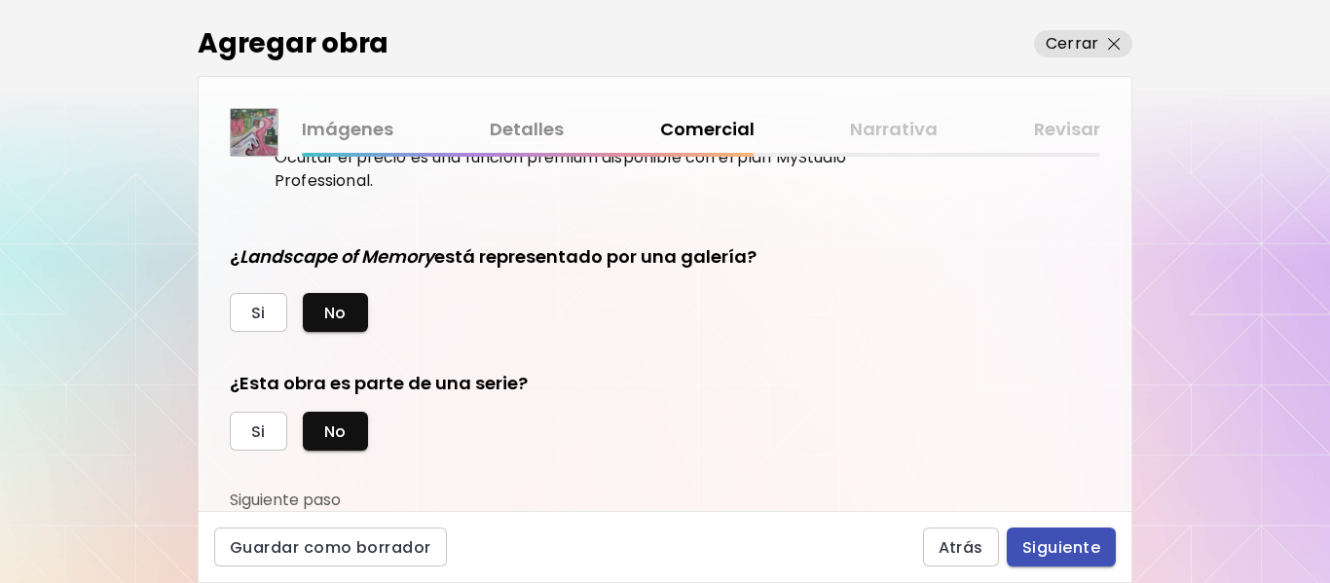
click at [1069, 542] on span "Siguiente" at bounding box center [1061, 547] width 78 height 20
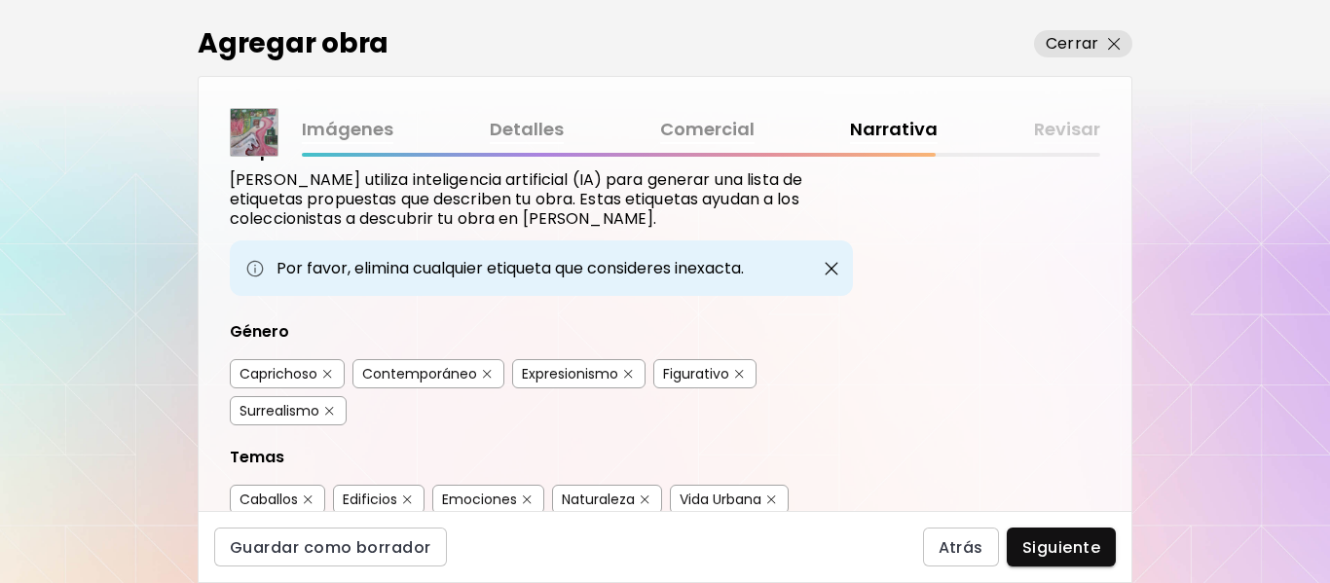
scroll to position [97, 0]
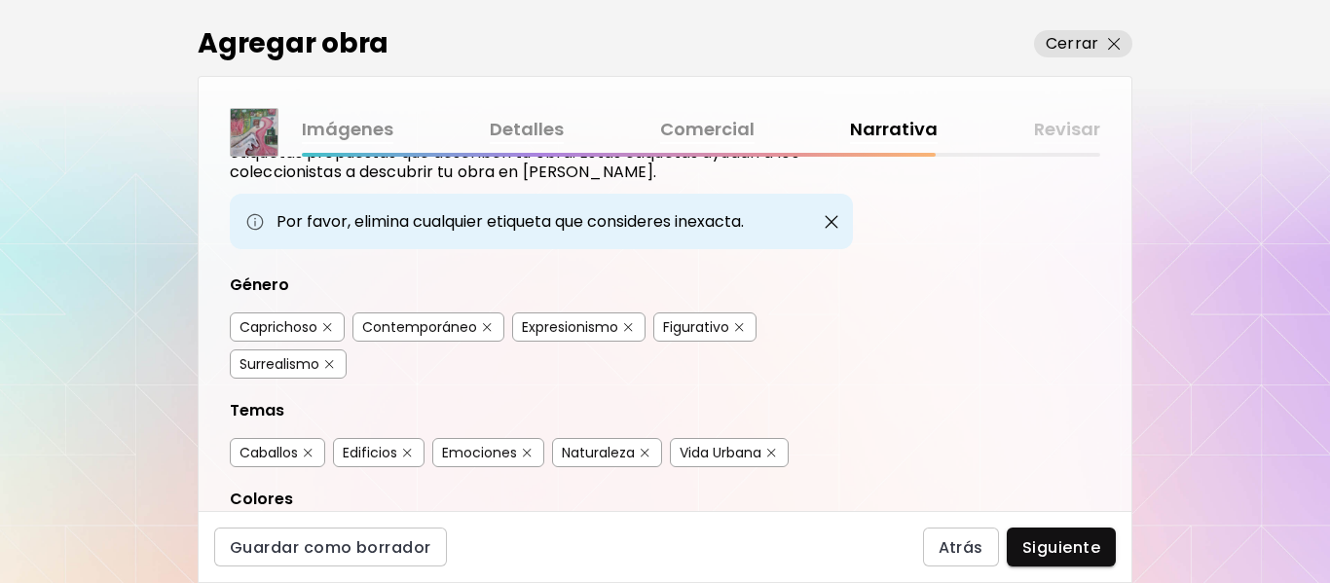
click at [445, 329] on div "Contemporáneo" at bounding box center [419, 326] width 115 height 19
click at [685, 325] on div "Figurativo" at bounding box center [696, 326] width 66 height 19
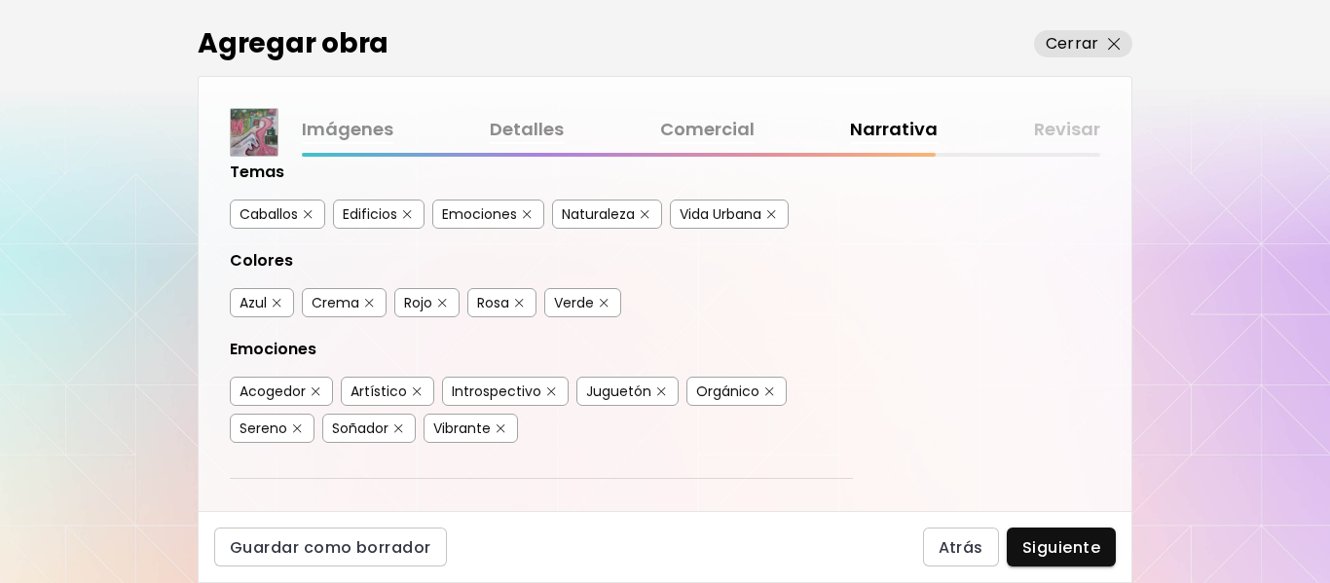
scroll to position [292, 0]
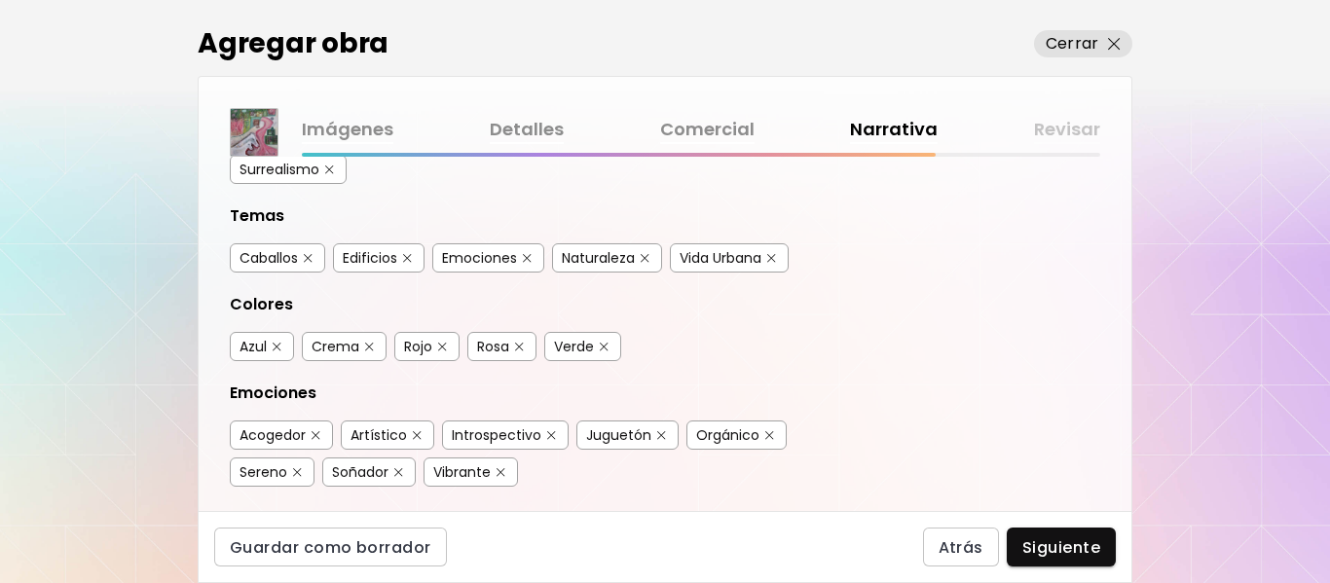
click at [282, 264] on div "Caballos" at bounding box center [268, 257] width 58 height 19
click at [385, 260] on div "Edificios" at bounding box center [370, 257] width 55 height 19
click at [497, 264] on div "Emociones" at bounding box center [479, 257] width 75 height 19
click at [612, 259] on div "Naturaleza" at bounding box center [598, 257] width 73 height 19
click at [339, 346] on div "Crema" at bounding box center [336, 346] width 48 height 19
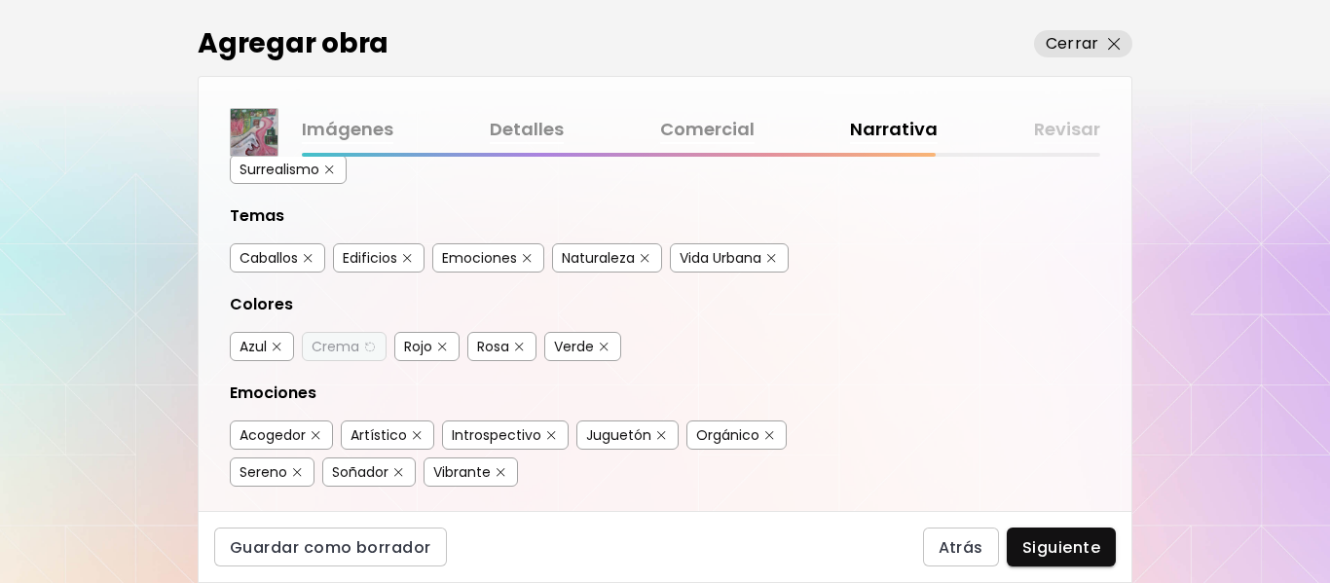
click at [422, 350] on div "Rojo" at bounding box center [418, 346] width 28 height 19
click at [584, 345] on div "Verde" at bounding box center [574, 346] width 40 height 19
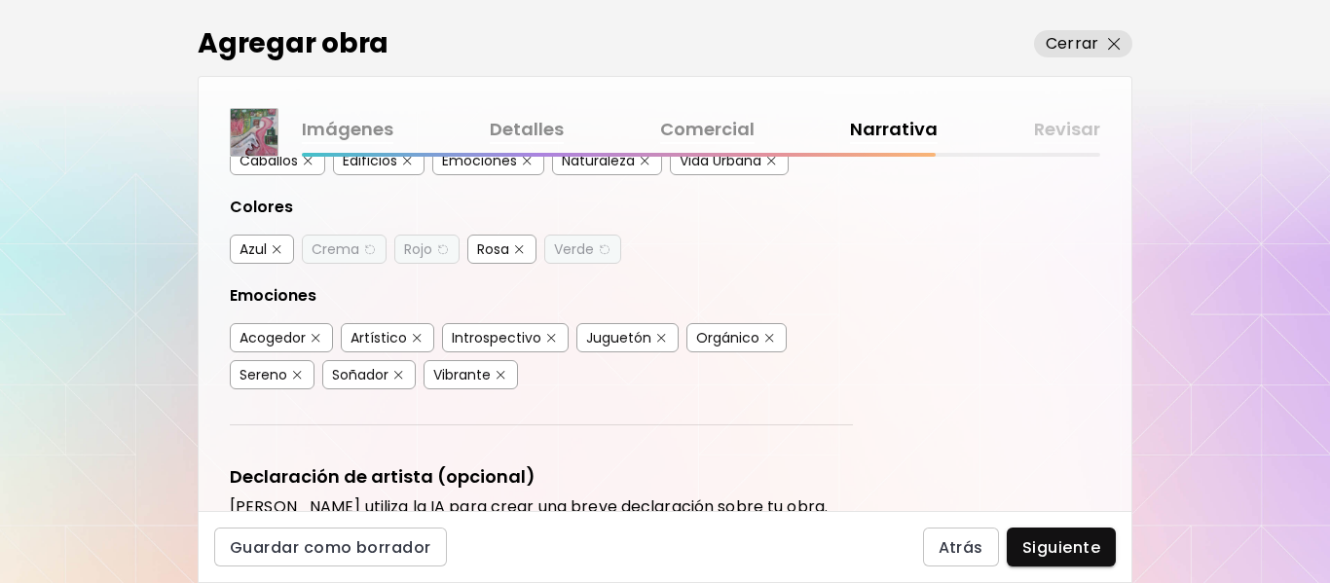
click at [282, 344] on div "Acogedor" at bounding box center [272, 337] width 66 height 19
click at [487, 336] on div "Introspectivo" at bounding box center [497, 337] width 90 height 19
click at [271, 375] on div "Sereno" at bounding box center [263, 374] width 48 height 19
click at [356, 376] on div "Soñador" at bounding box center [360, 374] width 56 height 19
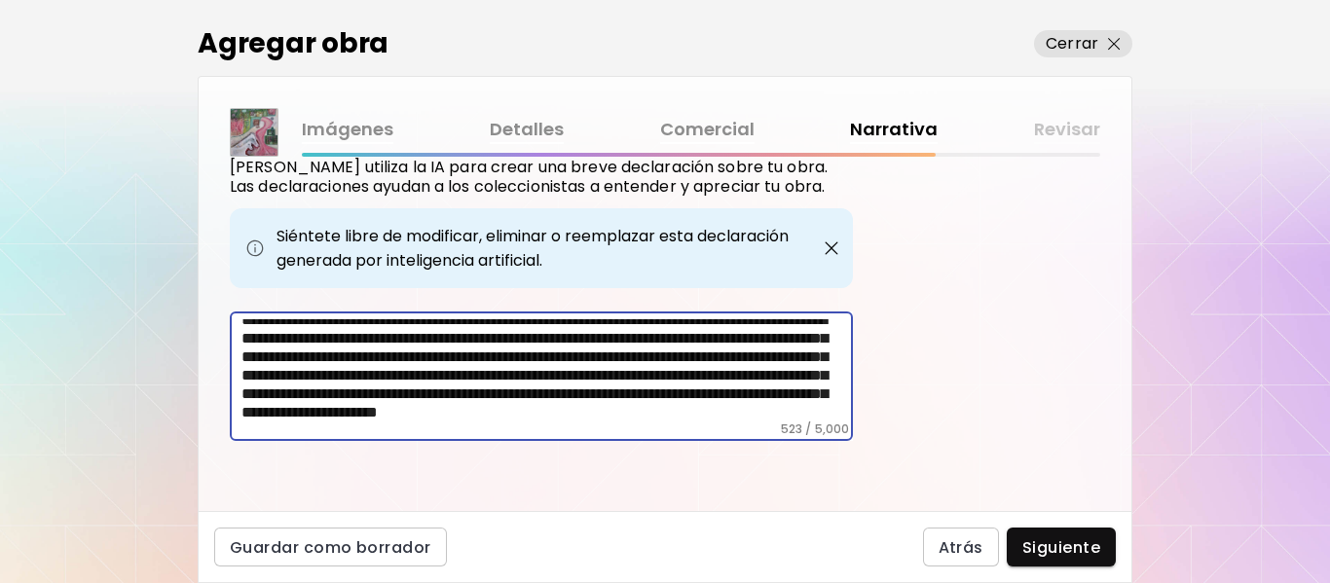
scroll to position [0, 0]
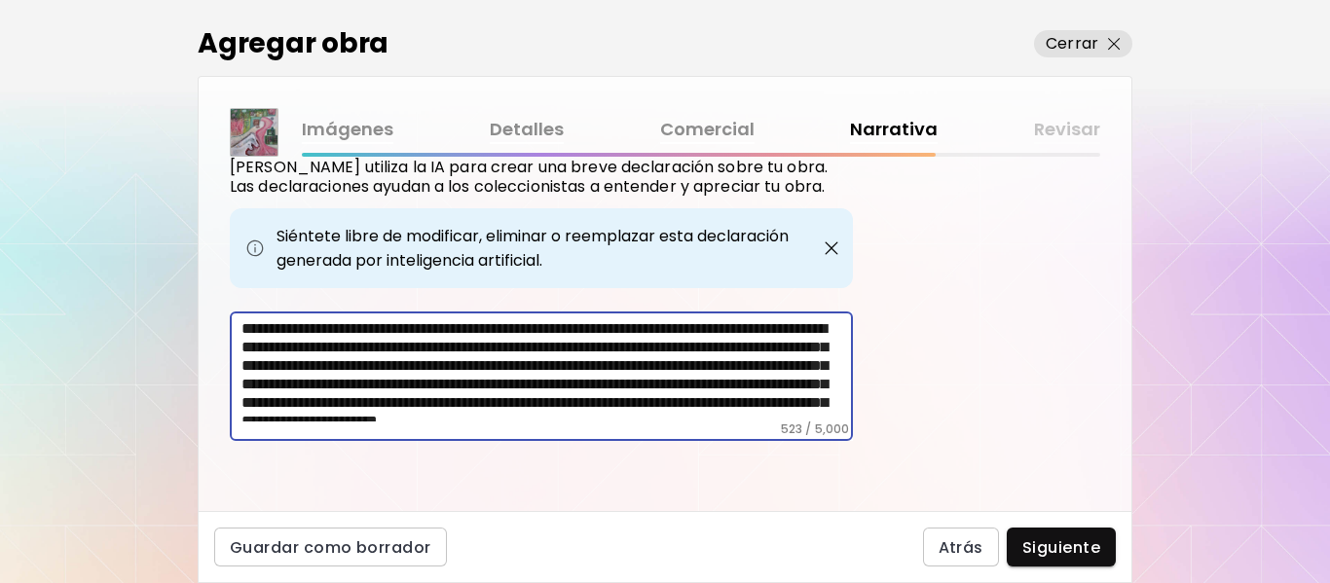
drag, startPoint x: 436, startPoint y: 418, endPoint x: 241, endPoint y: 303, distance: 226.1
click at [241, 303] on div "**********" at bounding box center [541, 283] width 623 height 316
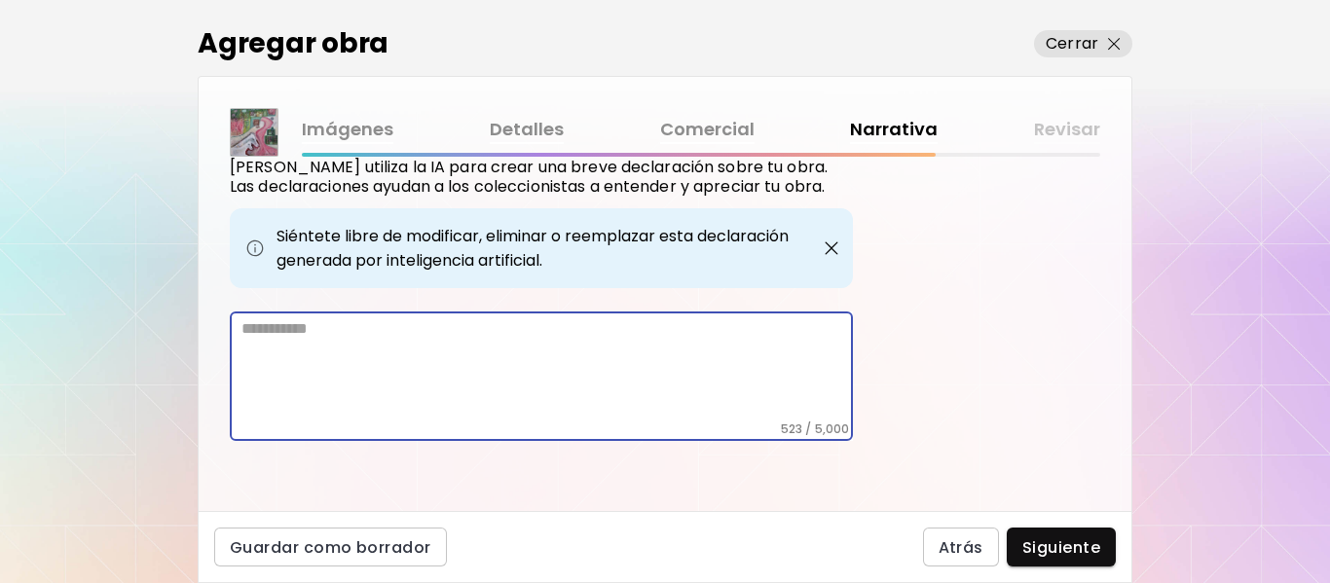
scroll to position [647, 0]
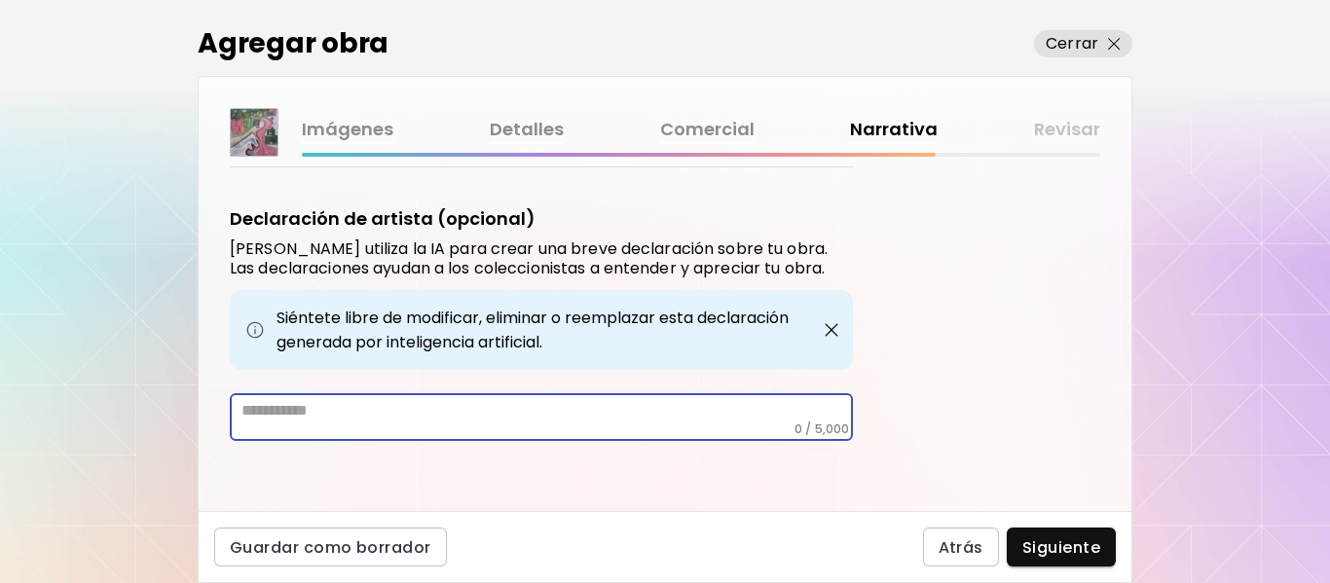
paste textarea "**********"
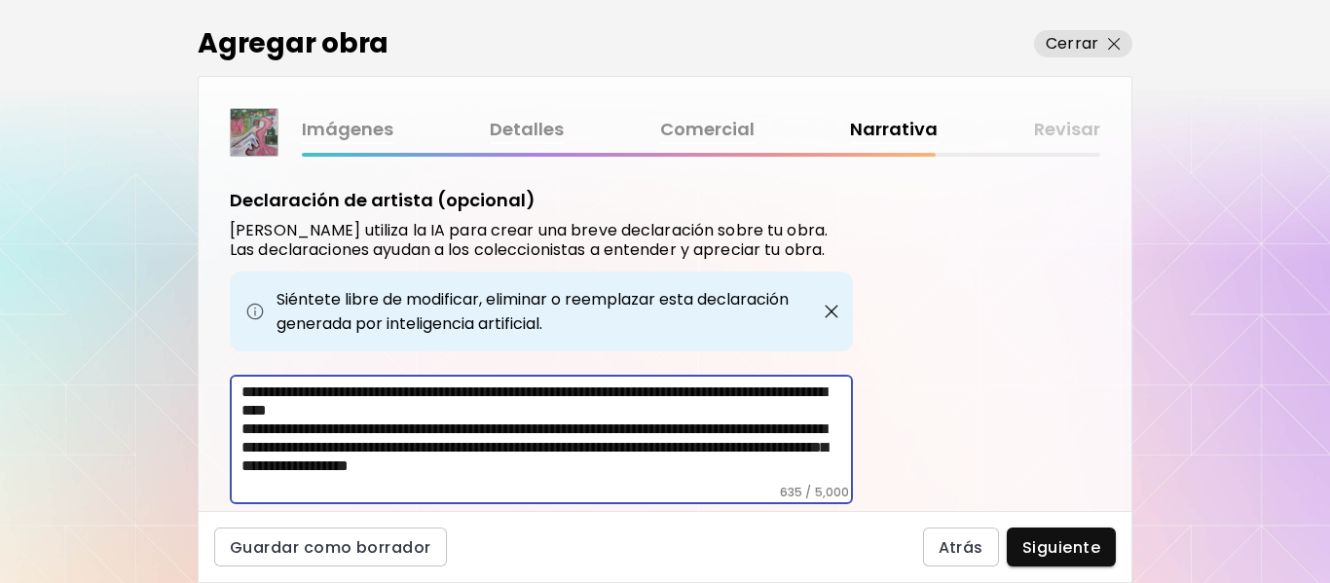
scroll to position [632, 0]
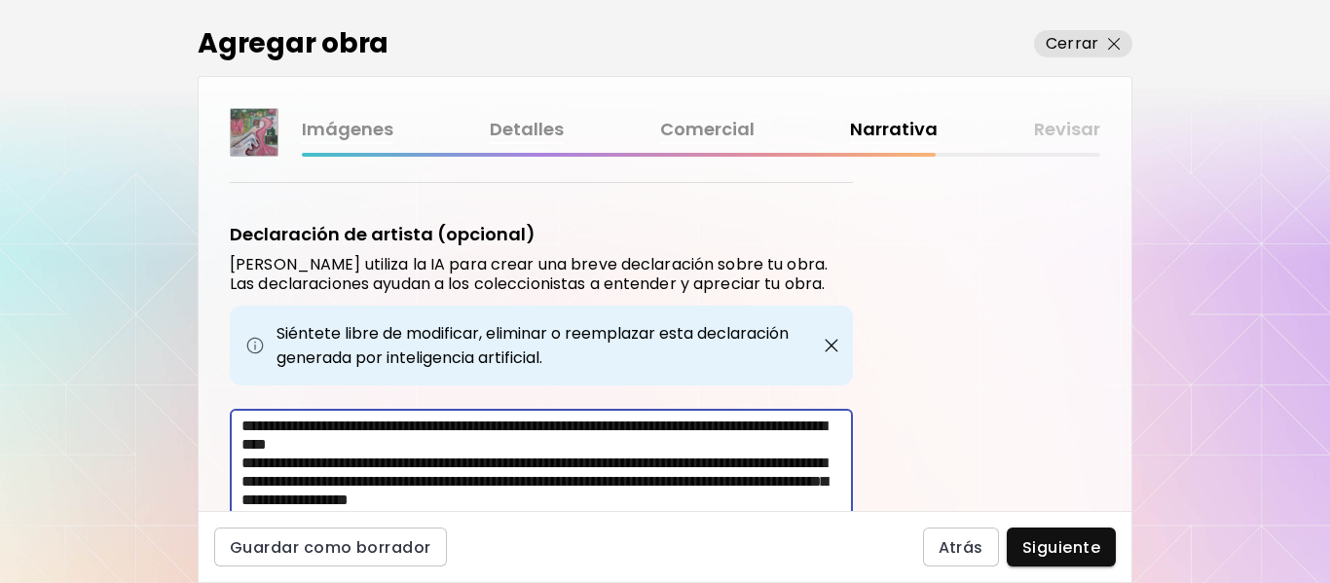
click at [534, 425] on textarea "**********" at bounding box center [546, 468] width 611 height 102
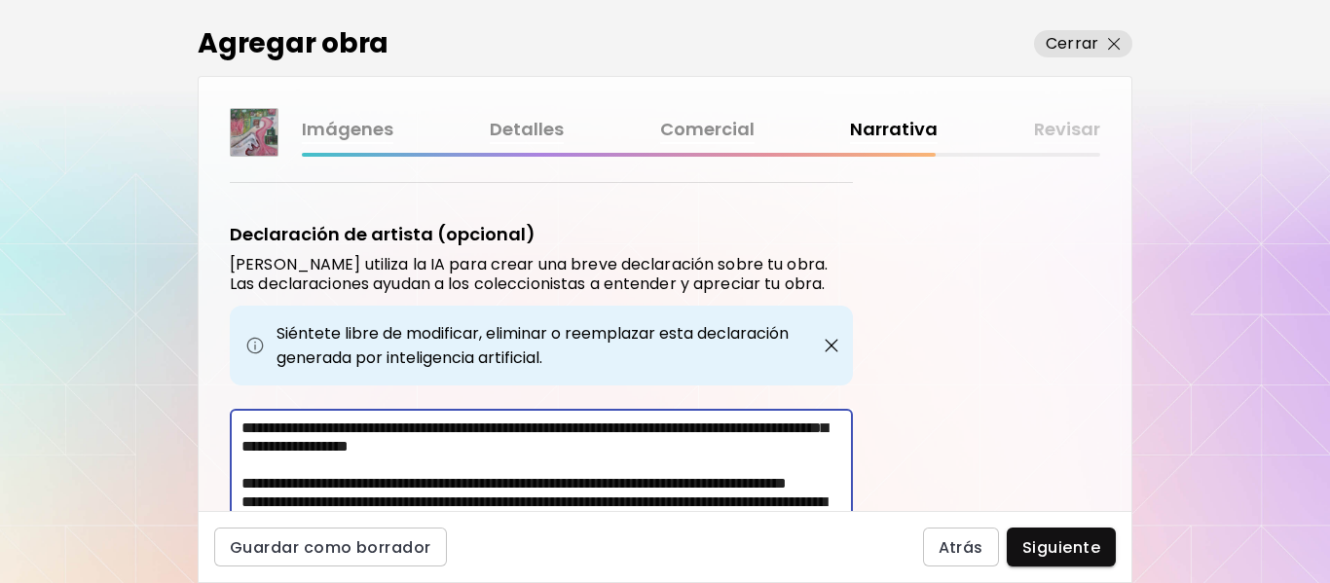
scroll to position [97, 0]
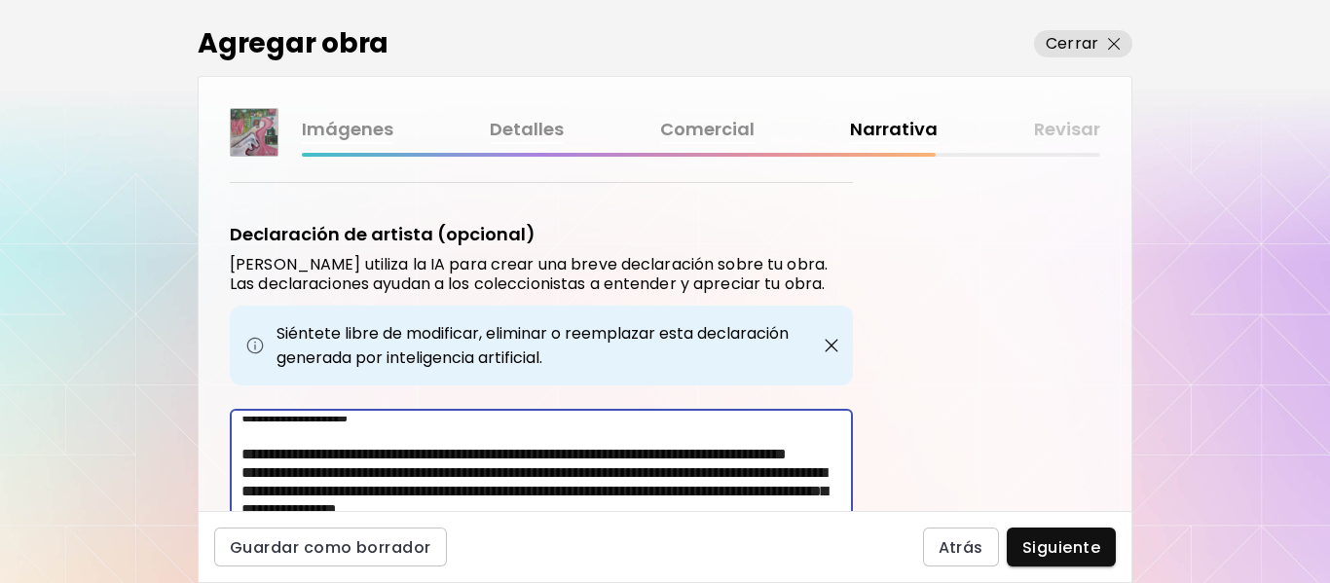
click at [433, 443] on textarea "**********" at bounding box center [546, 468] width 611 height 102
type textarea "**********"
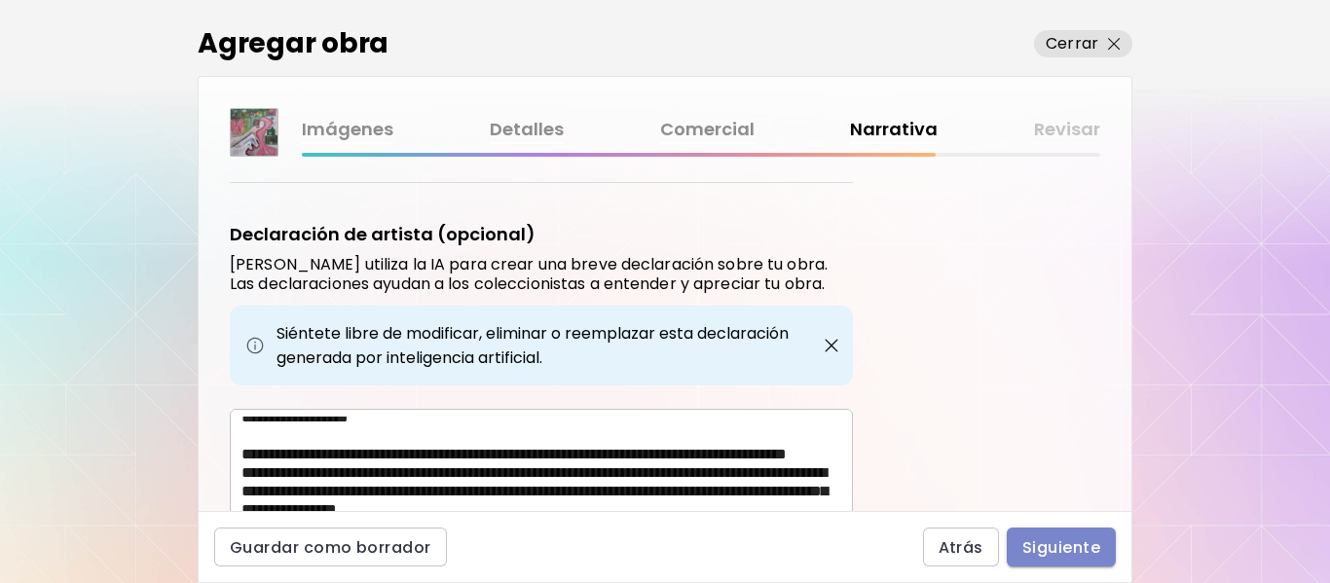
click at [1059, 538] on span "Siguiente" at bounding box center [1061, 547] width 78 height 20
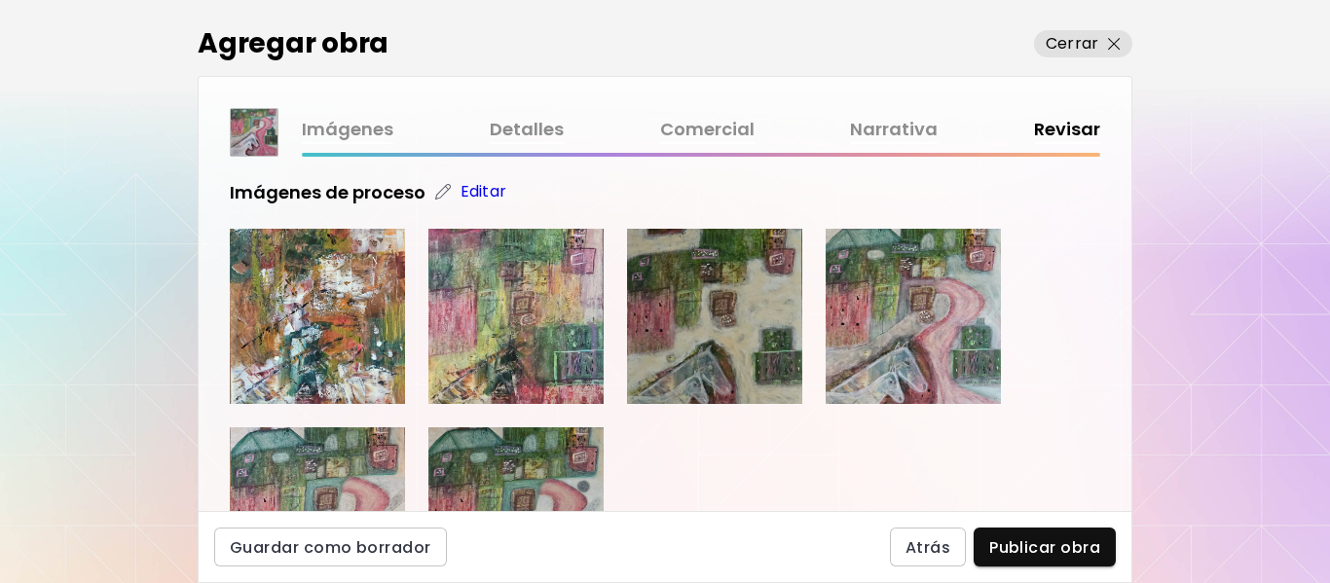
scroll to position [389, 0]
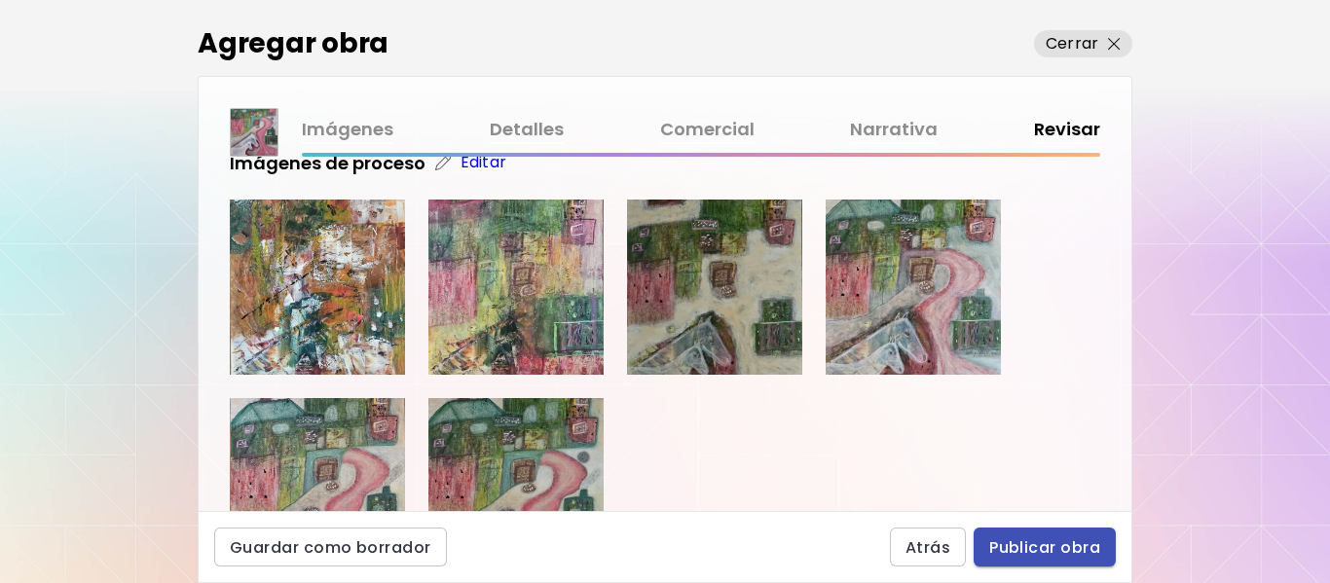
click at [1035, 546] on span "Publicar obra" at bounding box center [1044, 547] width 111 height 20
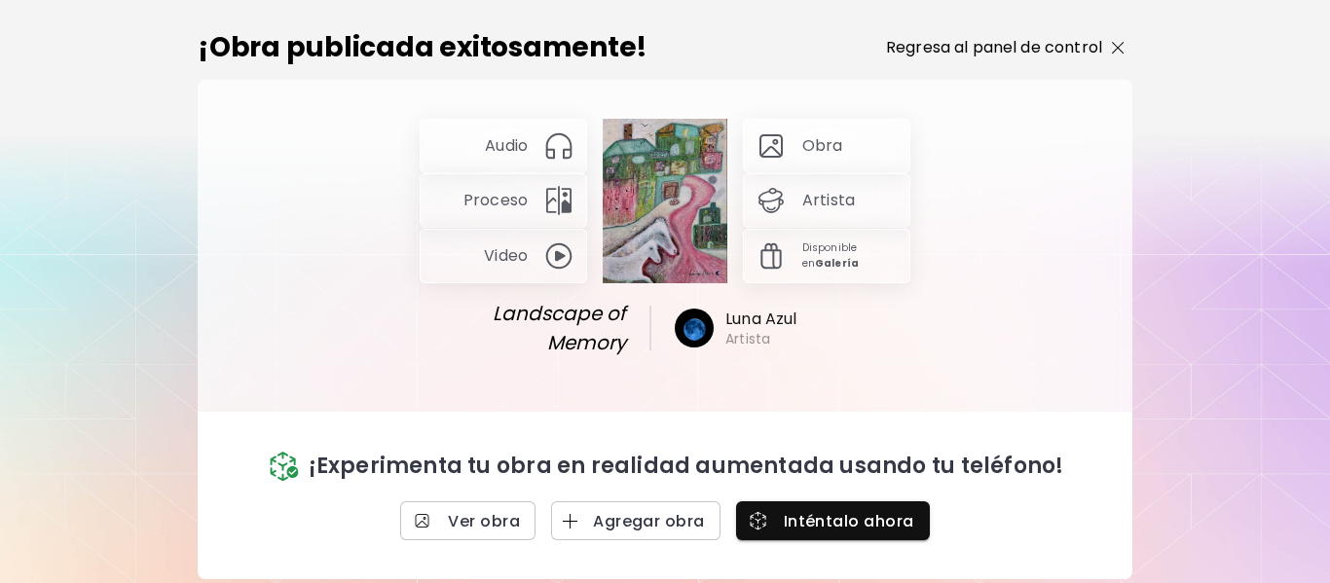
click at [1114, 47] on img "button" at bounding box center [1118, 48] width 13 height 13
